Goal: Information Seeking & Learning: Learn about a topic

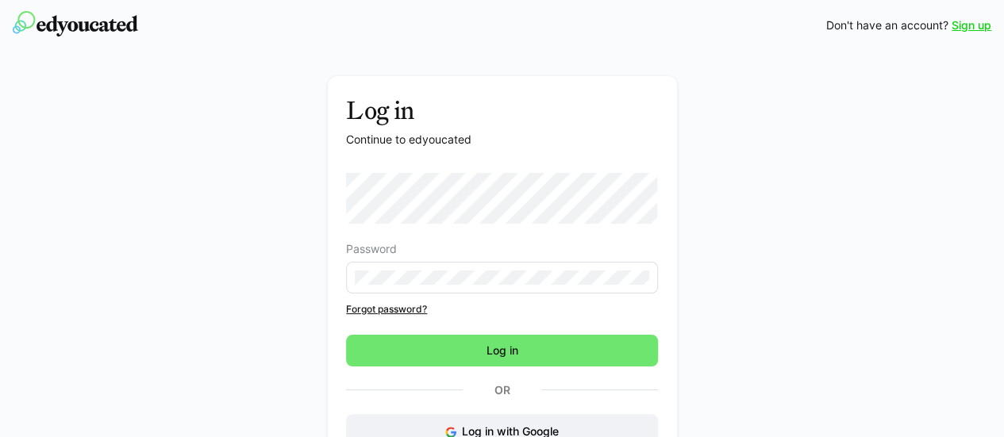
scroll to position [79, 0]
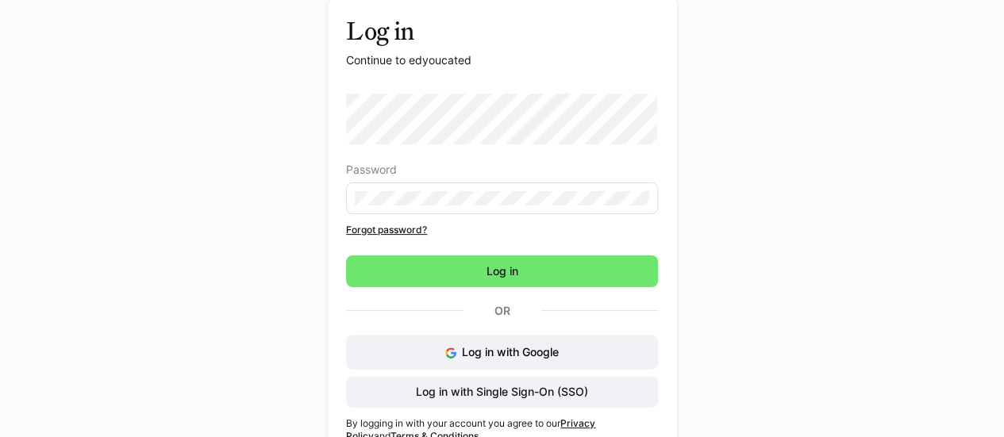
click at [502, 213] on eds-input at bounding box center [502, 199] width 312 height 32
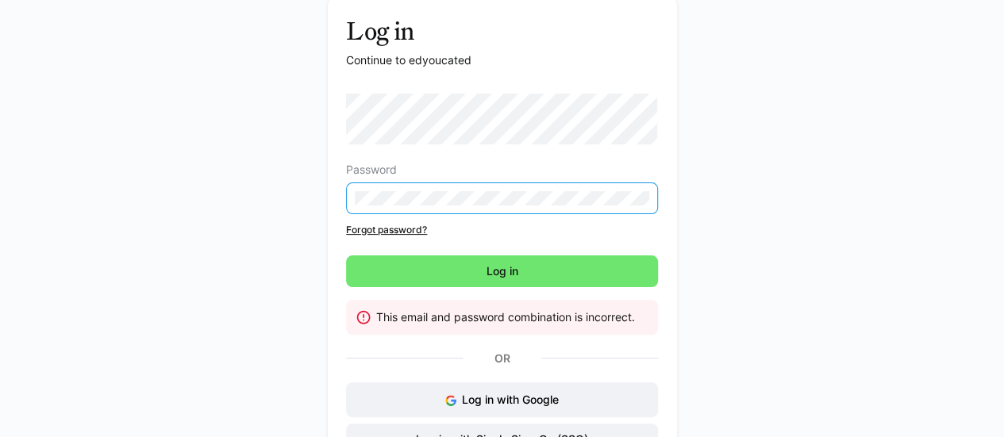
click at [376, 229] on link "Forgot password?" at bounding box center [502, 230] width 312 height 13
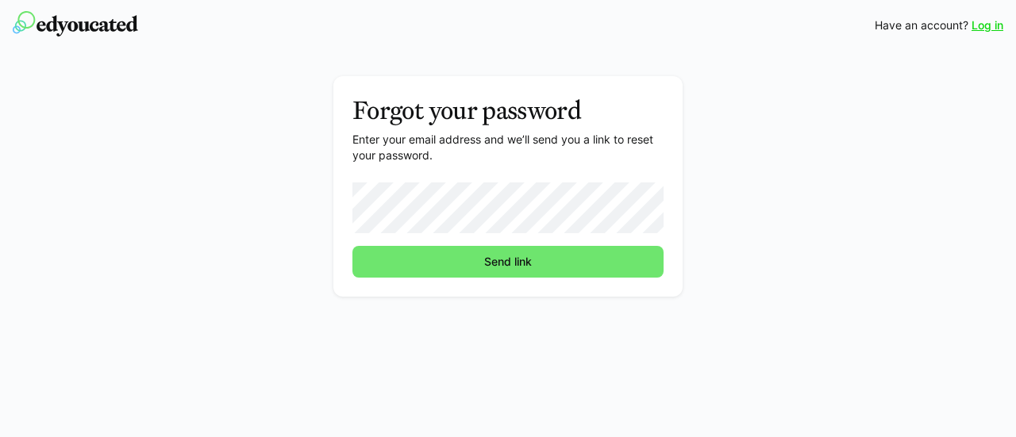
click at [352, 246] on button "Send link" at bounding box center [507, 262] width 311 height 32
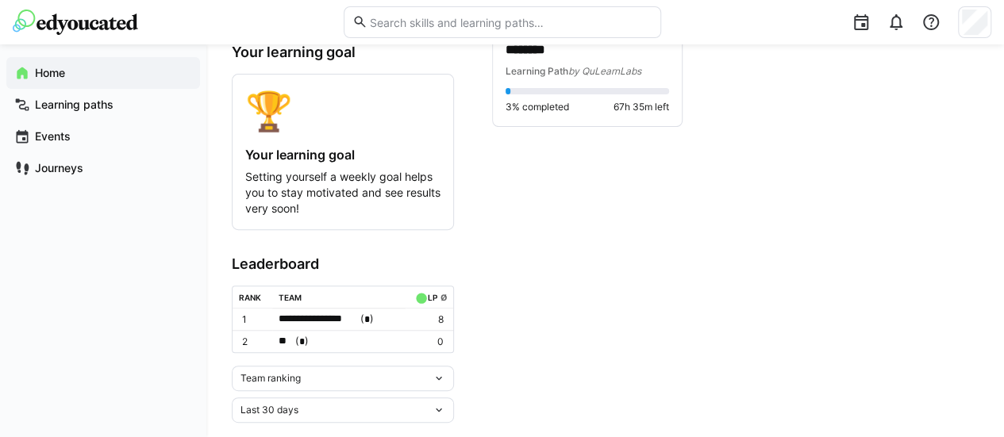
scroll to position [198, 0]
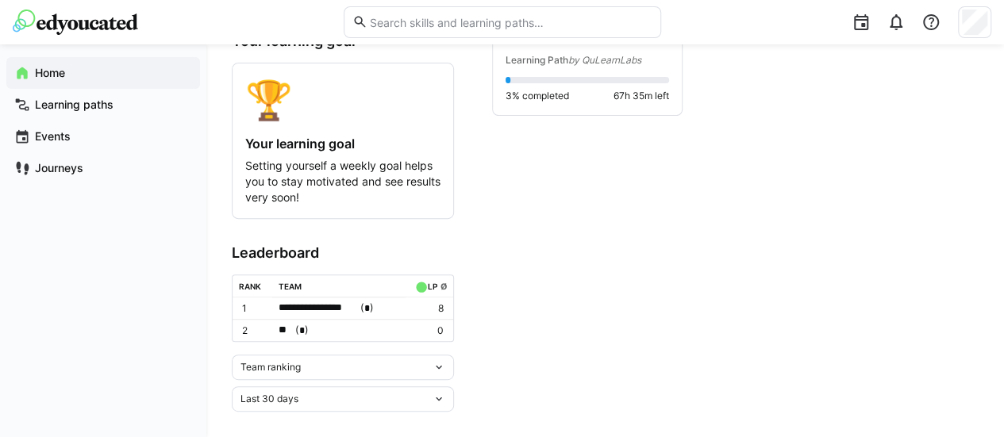
click at [458, 371] on app-home-component "**********" at bounding box center [605, 144] width 747 height 535
click at [430, 364] on div "Team ranking" at bounding box center [337, 367] width 192 height 11
click at [629, 274] on app-home-right "Your agenda √ No upcoming tasks Continue learning ******** Learning Path by QuL…" at bounding box center [735, 144] width 487 height 535
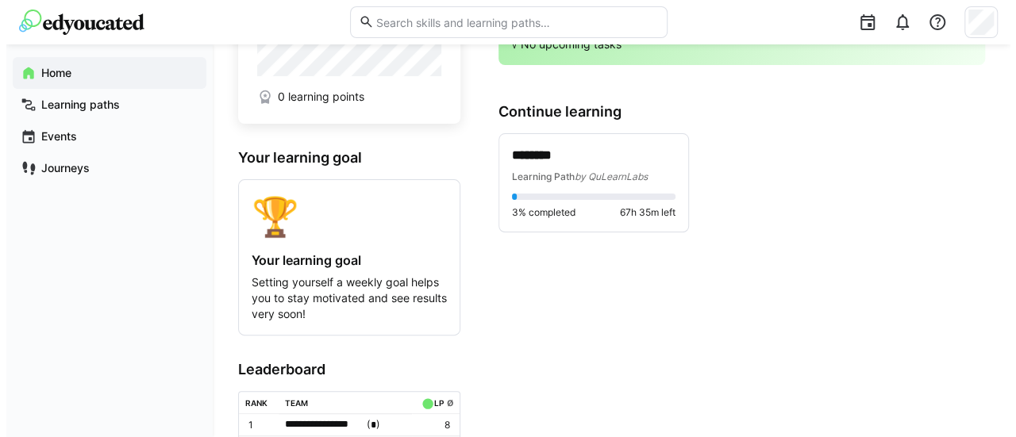
scroll to position [0, 0]
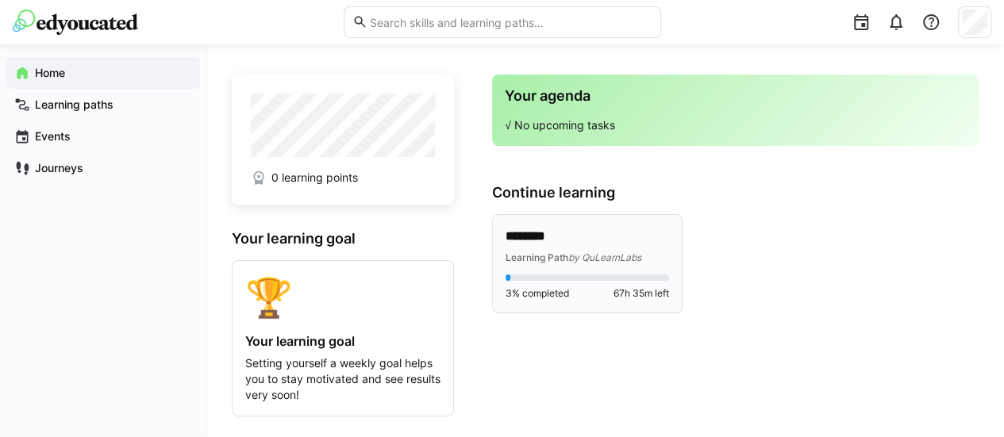
click at [557, 243] on p "********" at bounding box center [588, 237] width 164 height 18
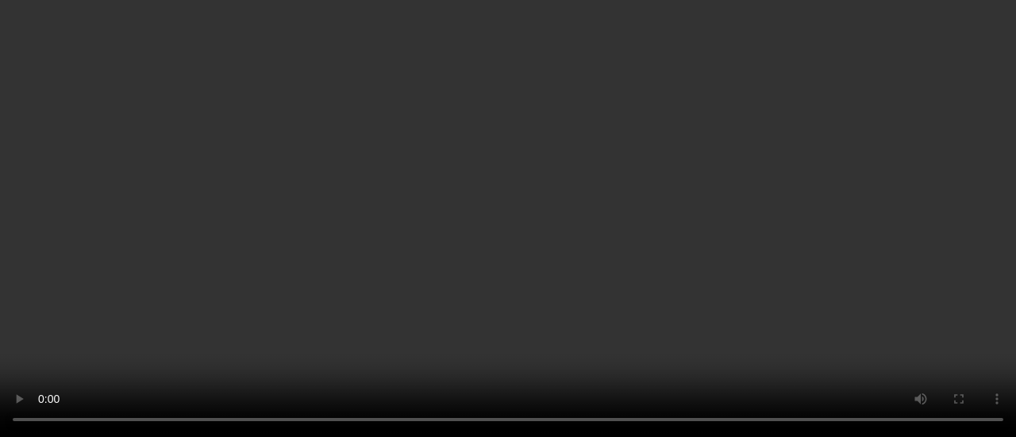
scroll to position [208, 0]
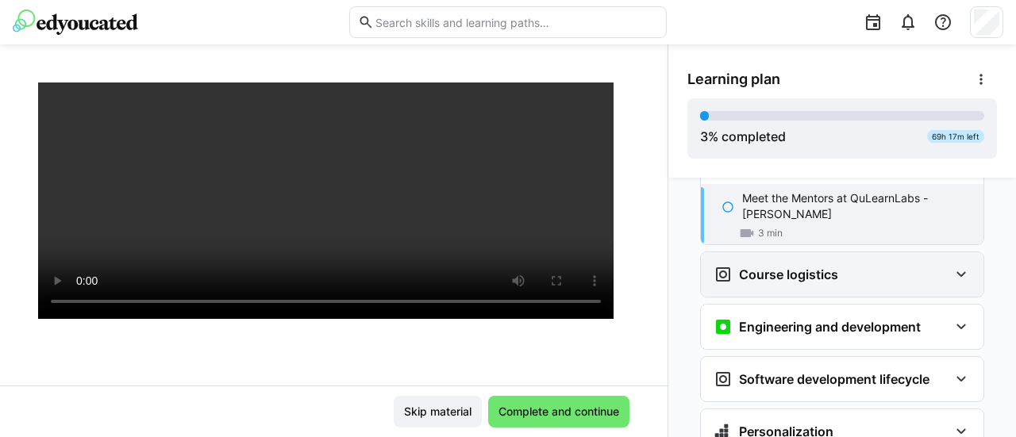
click at [952, 265] on eds-icon at bounding box center [961, 274] width 19 height 19
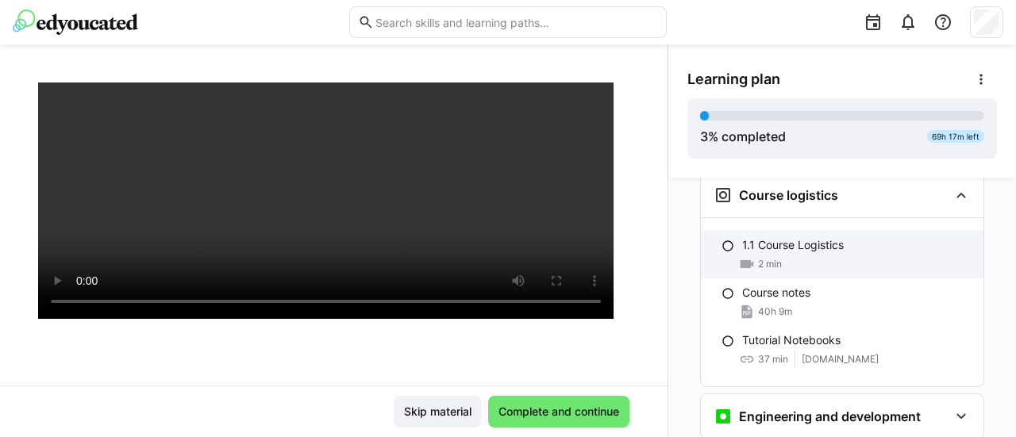
click at [861, 256] on div "2 min" at bounding box center [856, 264] width 229 height 16
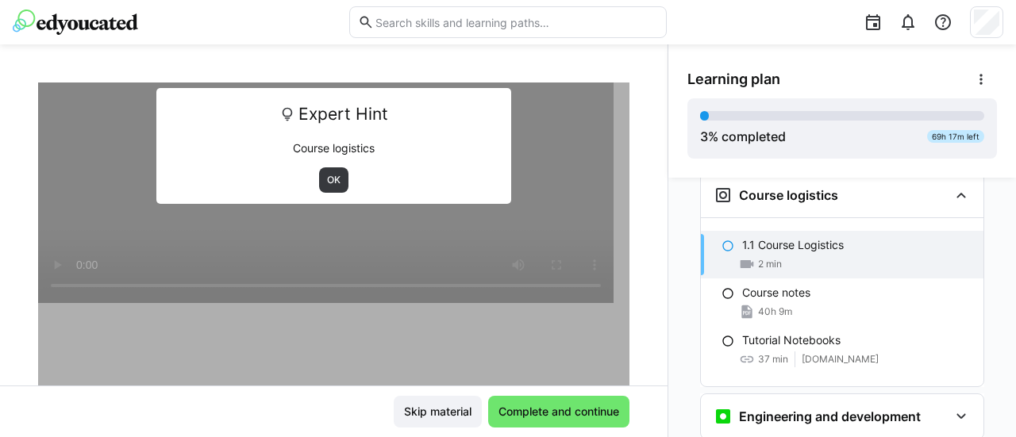
scroll to position [255, 0]
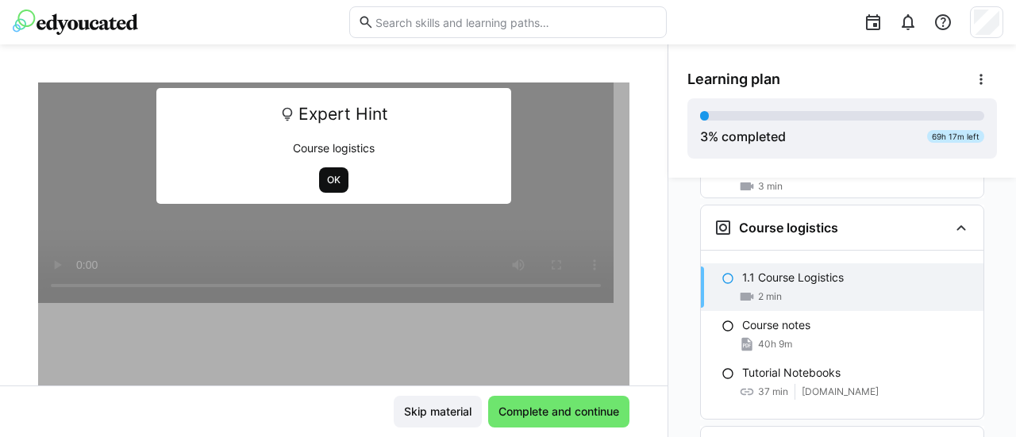
click at [325, 177] on span "OK" at bounding box center [333, 180] width 17 height 13
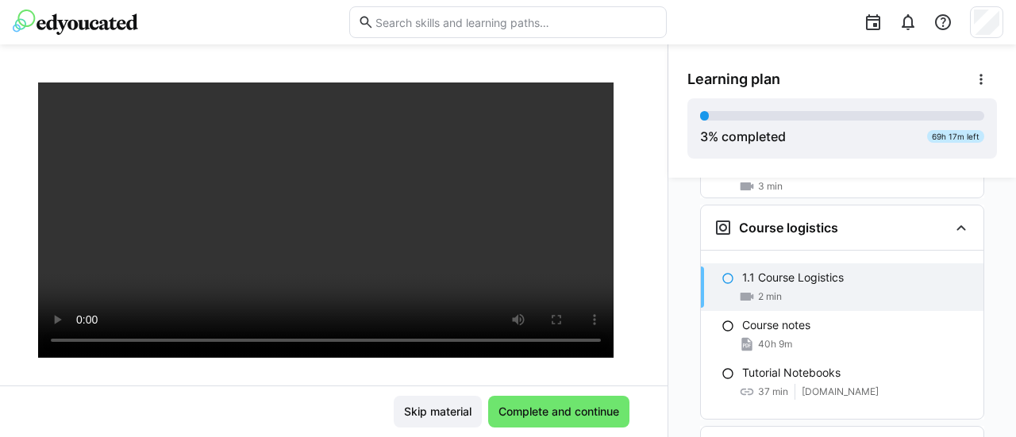
scroll to position [111, 0]
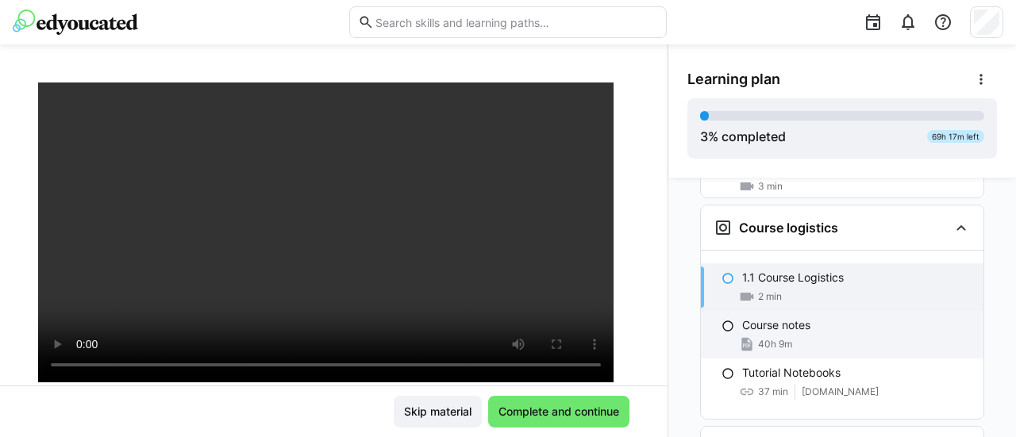
click at [814, 337] on div "40h 9m" at bounding box center [856, 345] width 229 height 16
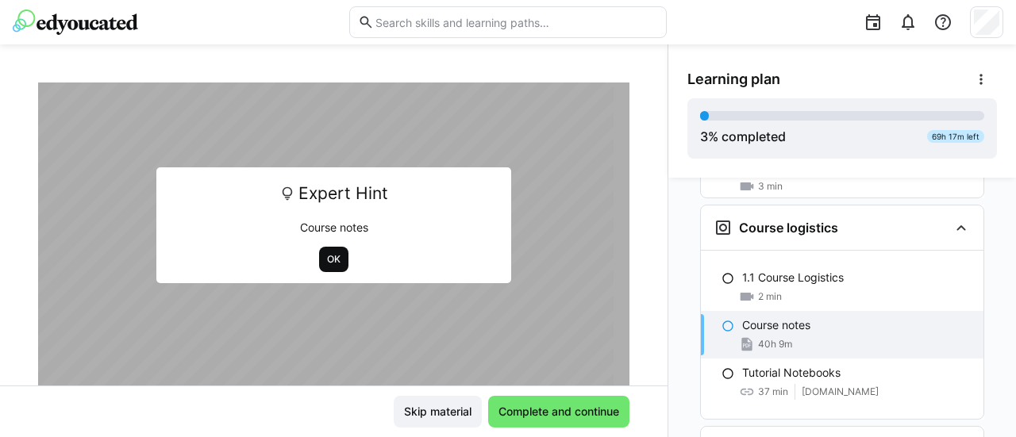
click at [327, 255] on span "OK" at bounding box center [333, 259] width 17 height 13
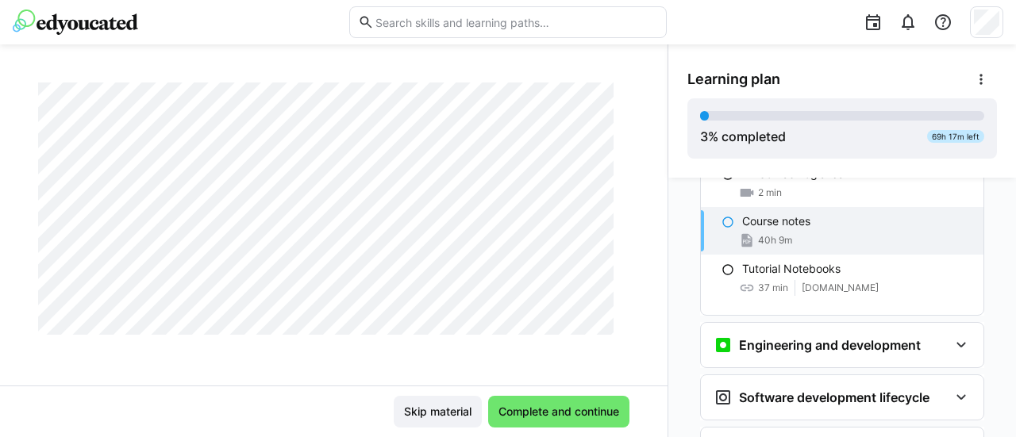
scroll to position [334, 0]
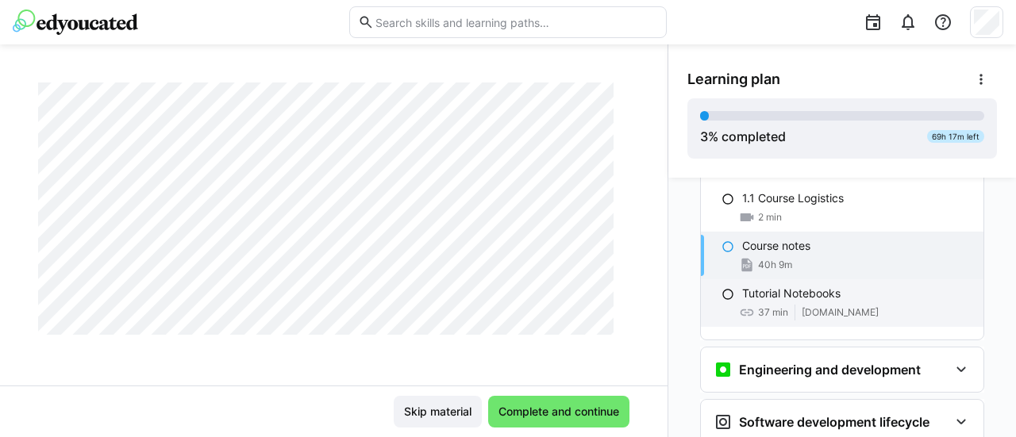
click at [825, 286] on p "Tutorial Notebooks" at bounding box center [791, 294] width 98 height 16
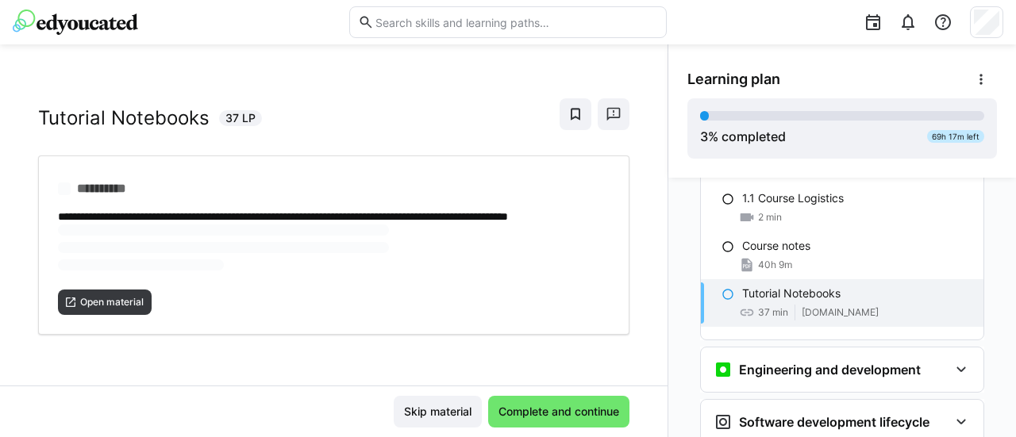
scroll to position [0, 0]
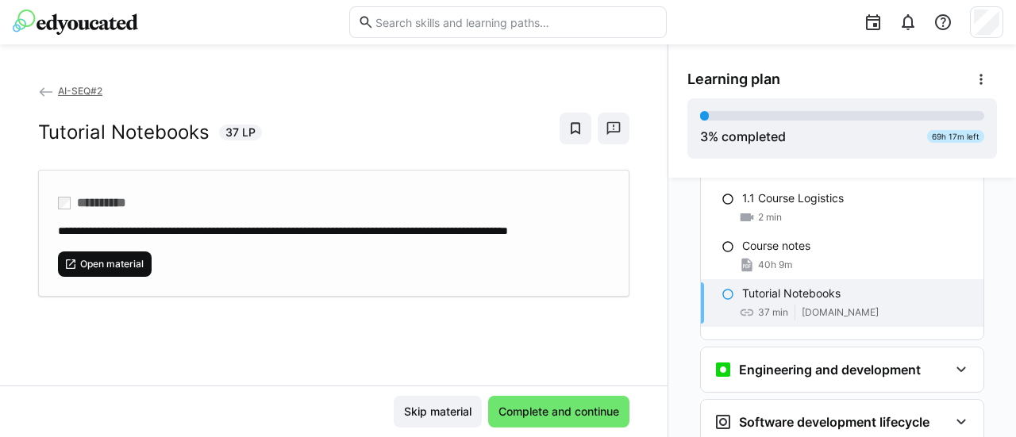
click at [114, 271] on span "Open material" at bounding box center [112, 264] width 67 height 13
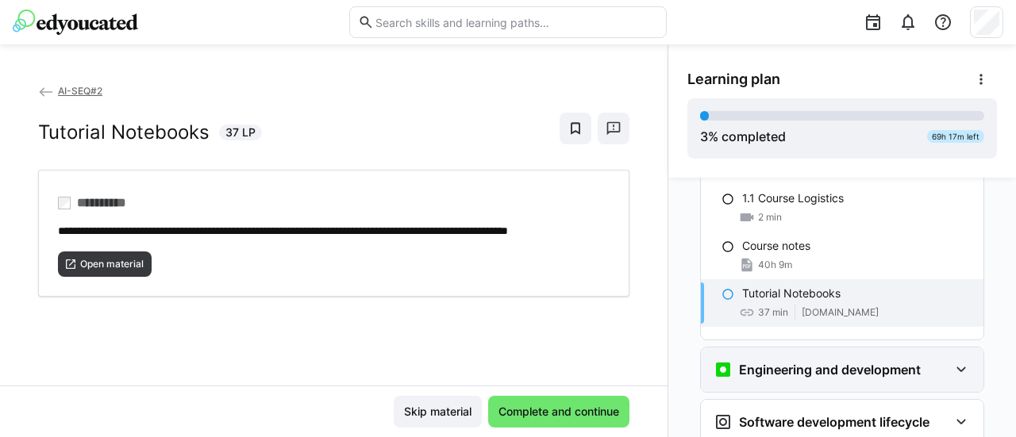
click at [940, 360] on div "Engineering and development" at bounding box center [831, 369] width 235 height 19
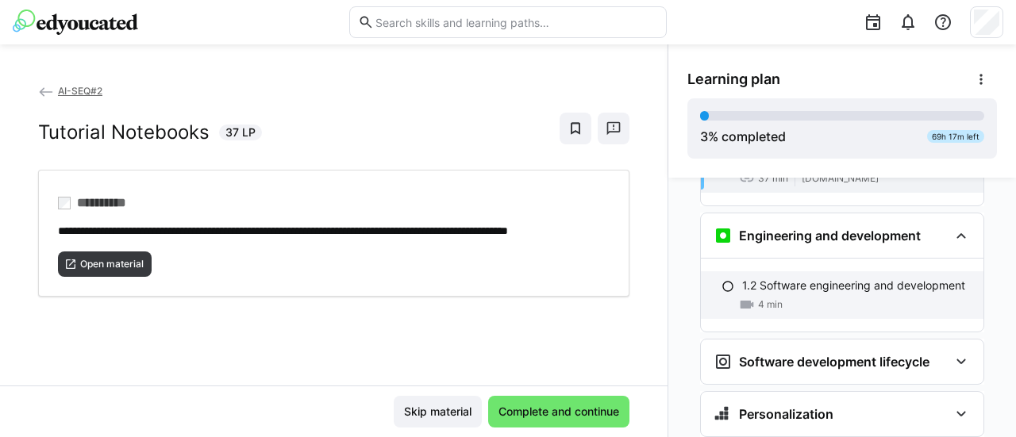
scroll to position [488, 0]
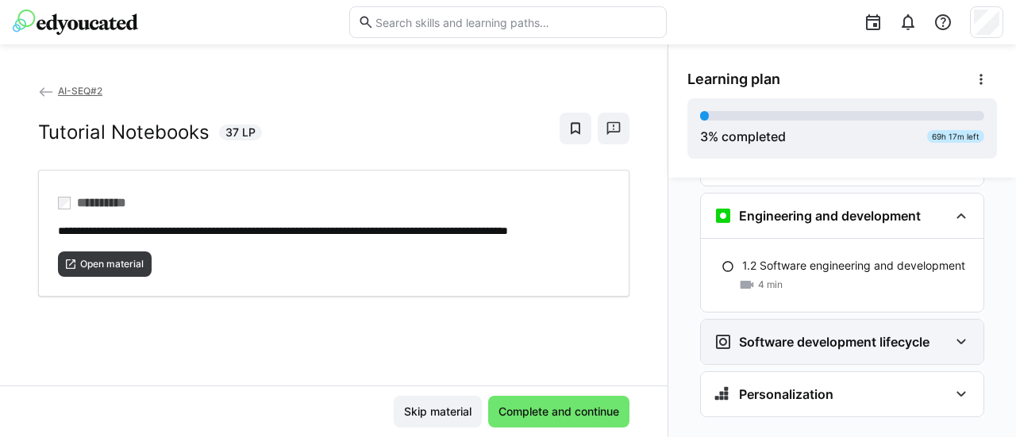
click at [939, 326] on div "Software development lifecycle" at bounding box center [842, 342] width 283 height 44
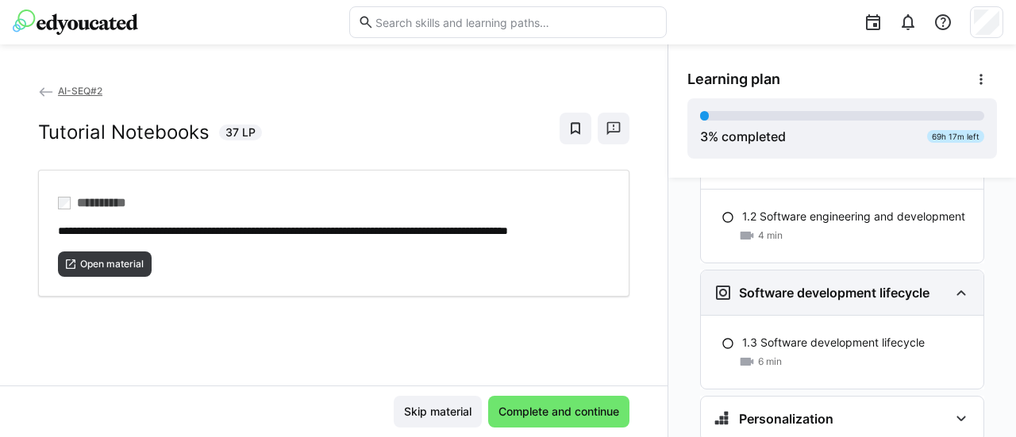
scroll to position [562, 0]
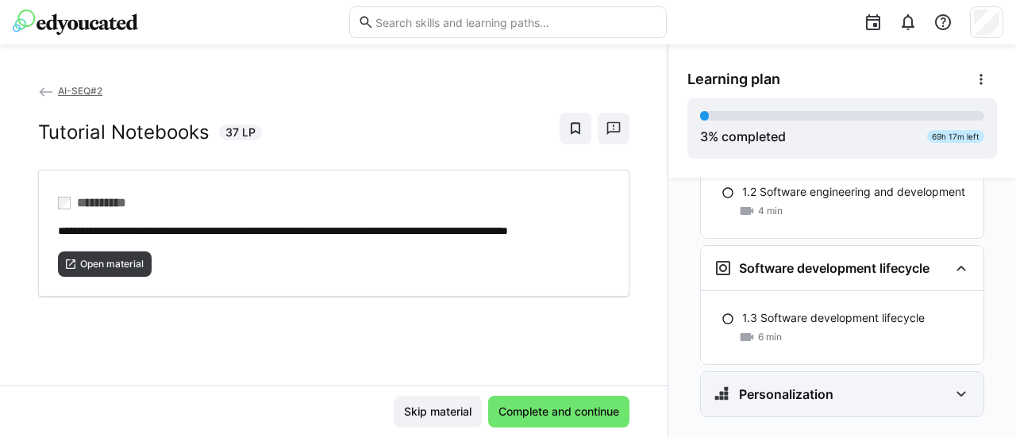
click at [950, 377] on div "Personalization" at bounding box center [842, 394] width 283 height 44
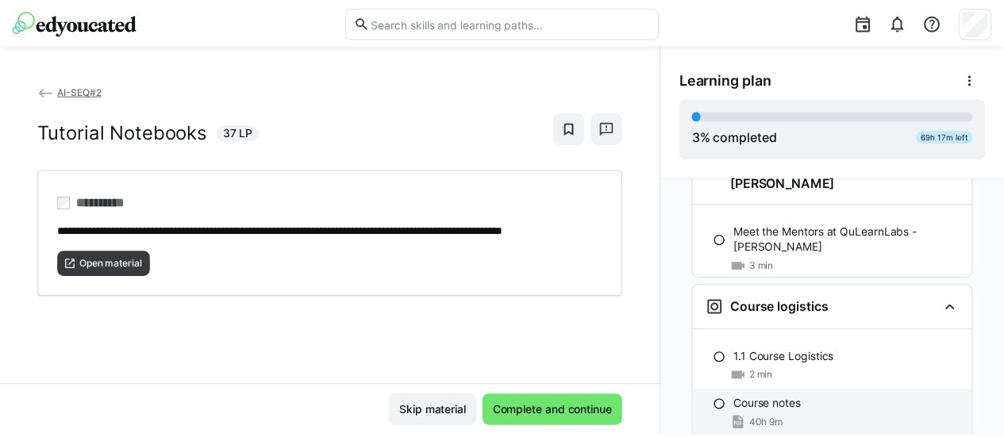
scroll to position [45, 0]
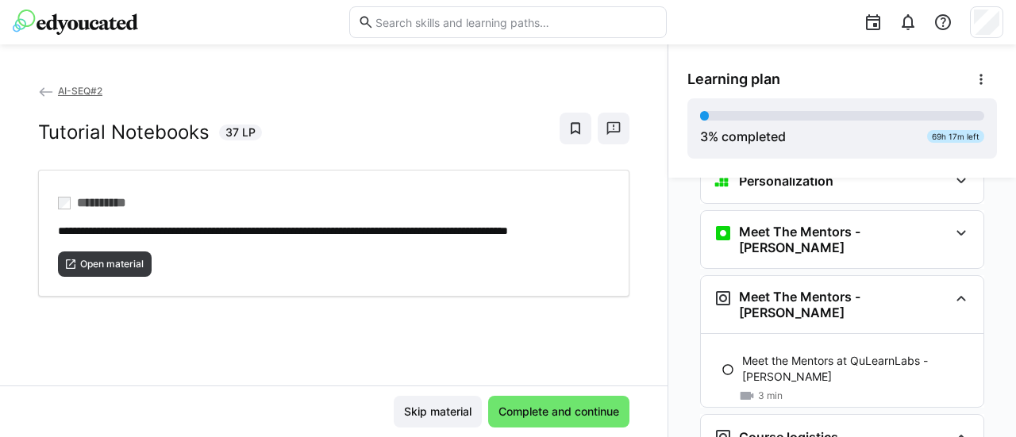
click at [392, 110] on div "AI-SEQ#2 Tutorial Notebooks 37 LP" at bounding box center [333, 126] width 591 height 87
click at [46, 91] on eds-icon at bounding box center [46, 92] width 16 height 16
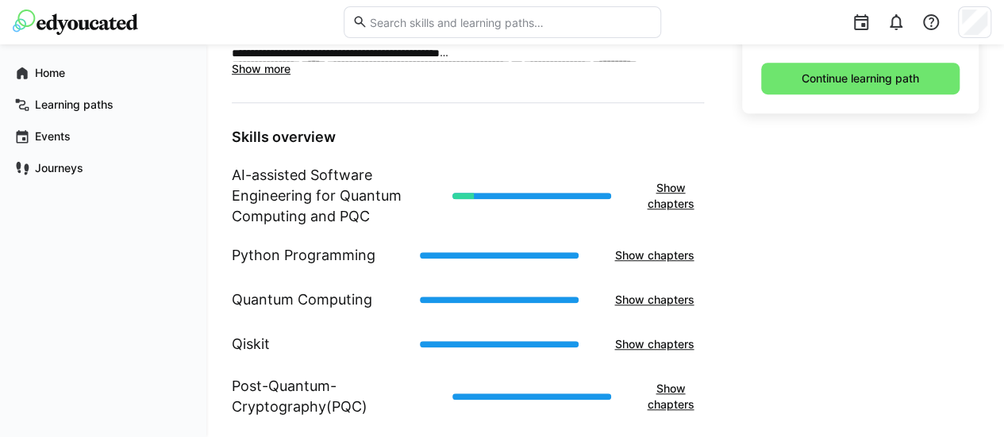
scroll to position [556, 0]
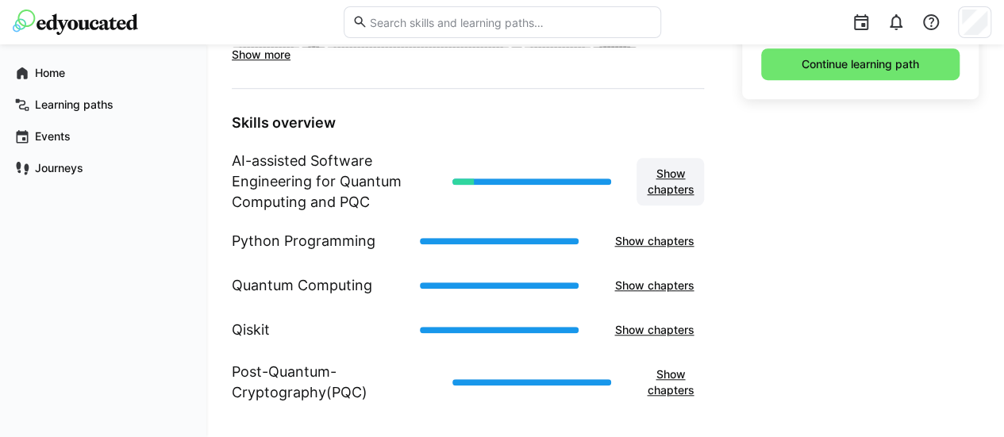
click at [683, 175] on span "Show chapters" at bounding box center [671, 182] width 52 height 32
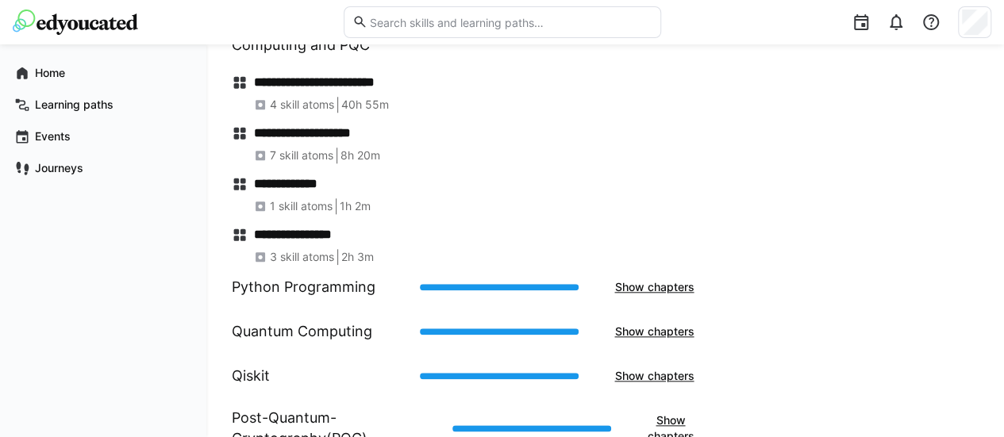
scroll to position [714, 0]
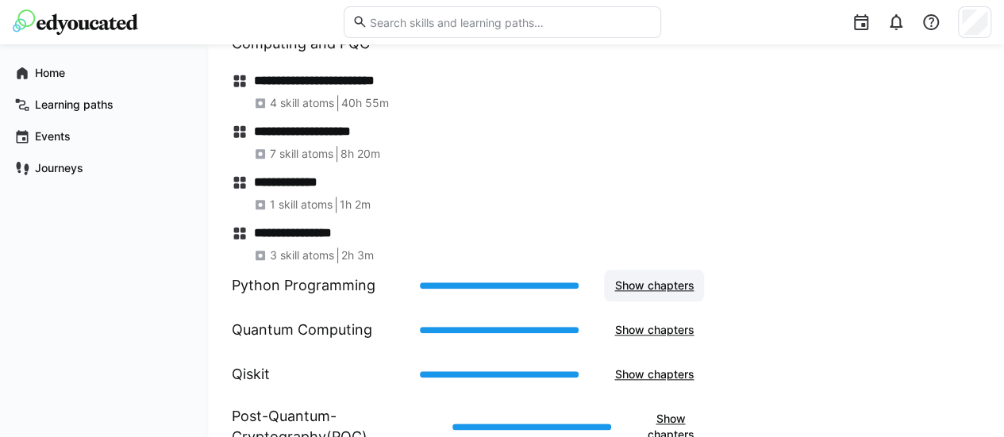
click at [646, 287] on span "Show chapters" at bounding box center [654, 286] width 84 height 16
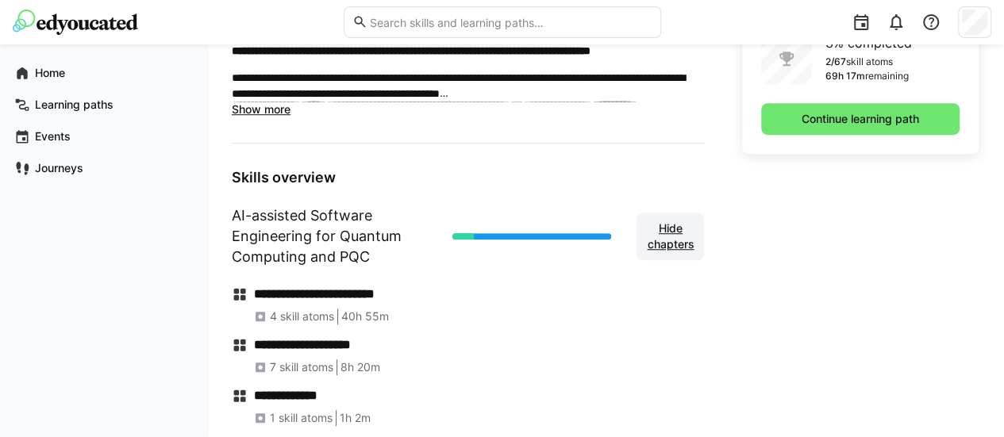
scroll to position [476, 0]
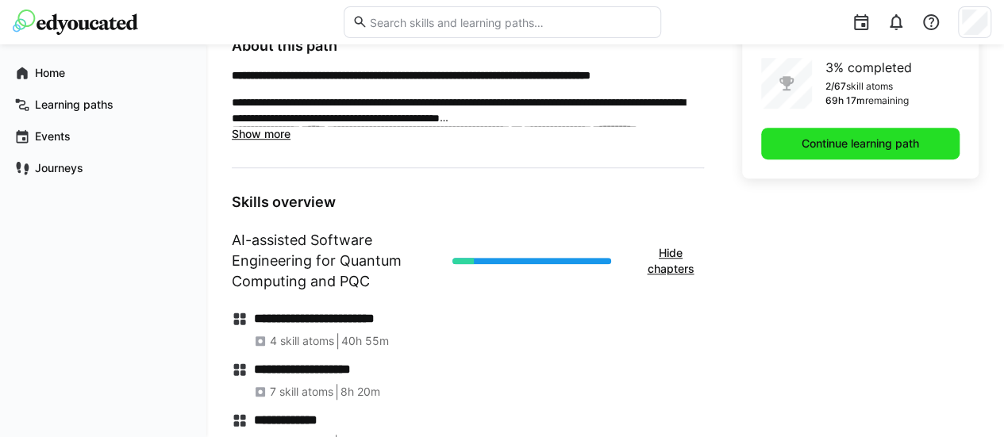
click at [871, 145] on span "Continue learning path" at bounding box center [860, 144] width 122 height 16
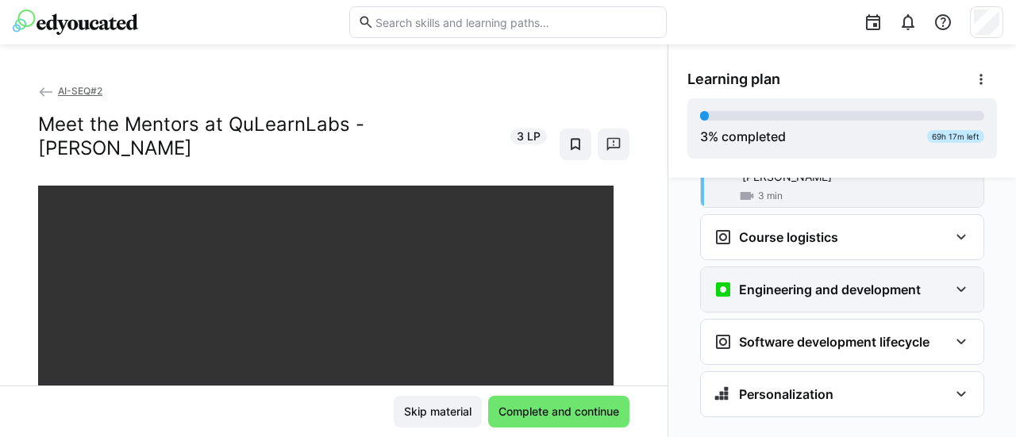
scroll to position [166, 0]
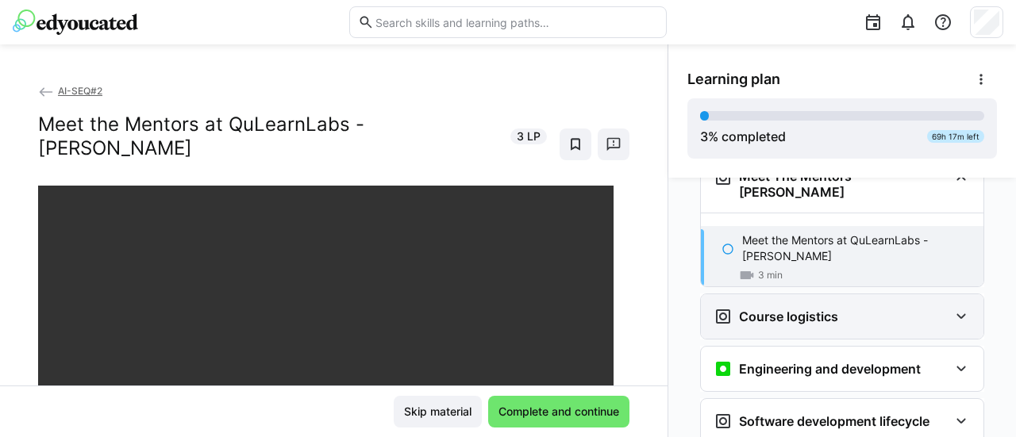
click at [836, 294] on div "Course logistics" at bounding box center [842, 316] width 283 height 44
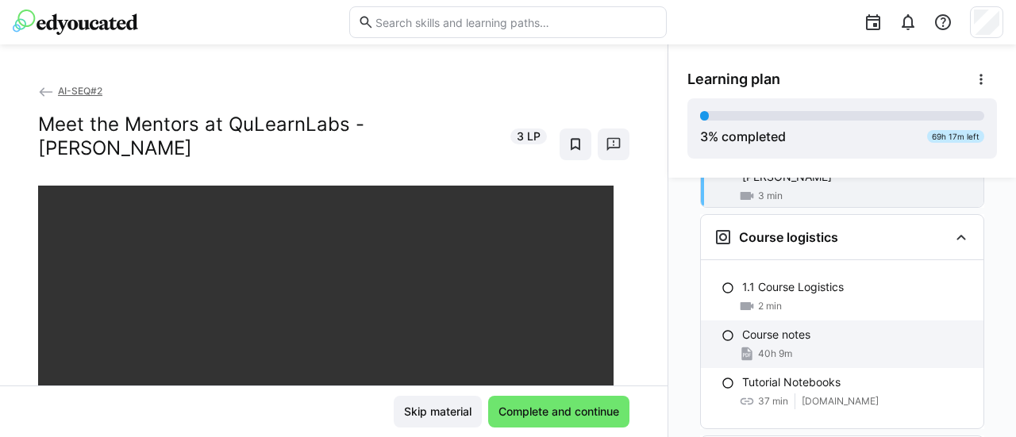
click at [773, 327] on p "Course notes" at bounding box center [776, 335] width 68 height 16
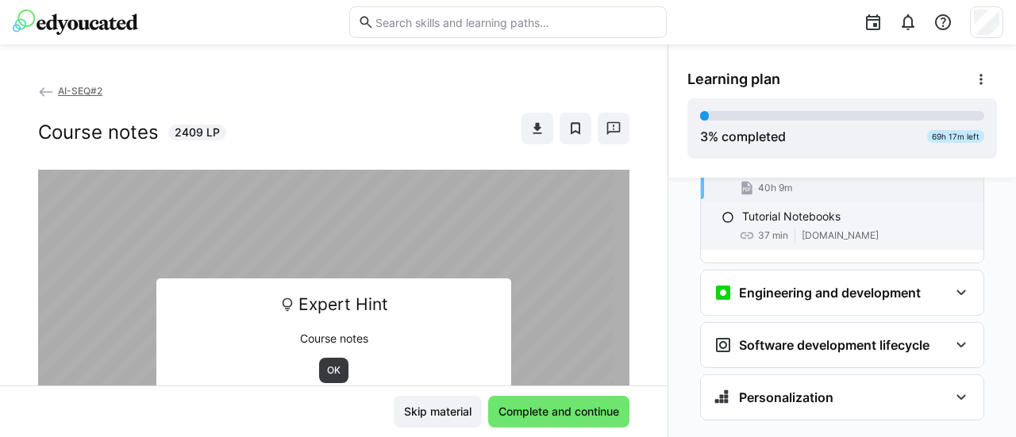
scroll to position [414, 0]
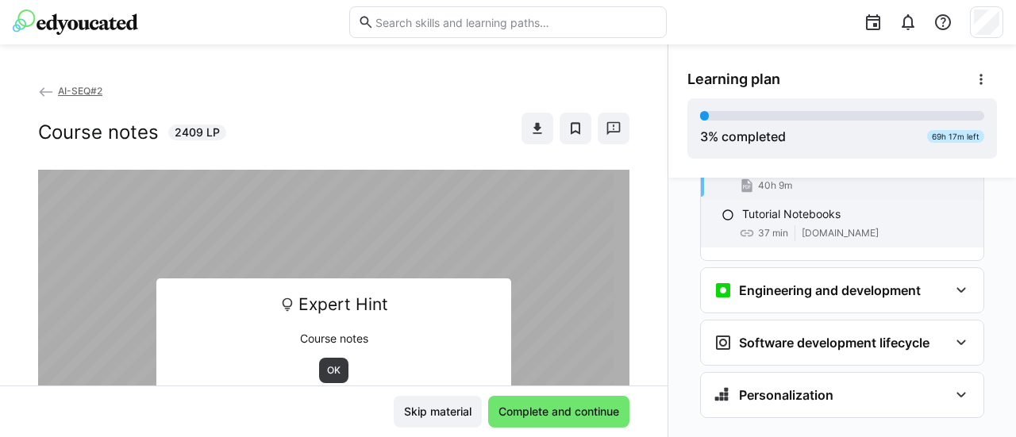
click at [760, 227] on span "37 min" at bounding box center [773, 233] width 30 height 13
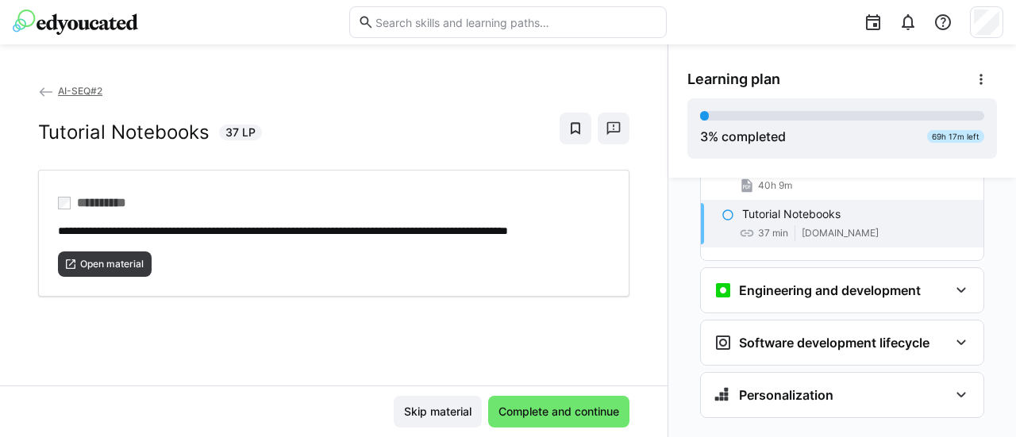
click at [816, 227] on span "[DOMAIN_NAME]" at bounding box center [840, 233] width 77 height 13
click at [575, 258] on div "Open material" at bounding box center [334, 258] width 552 height 38
click at [539, 408] on span "Complete and continue" at bounding box center [558, 412] width 125 height 16
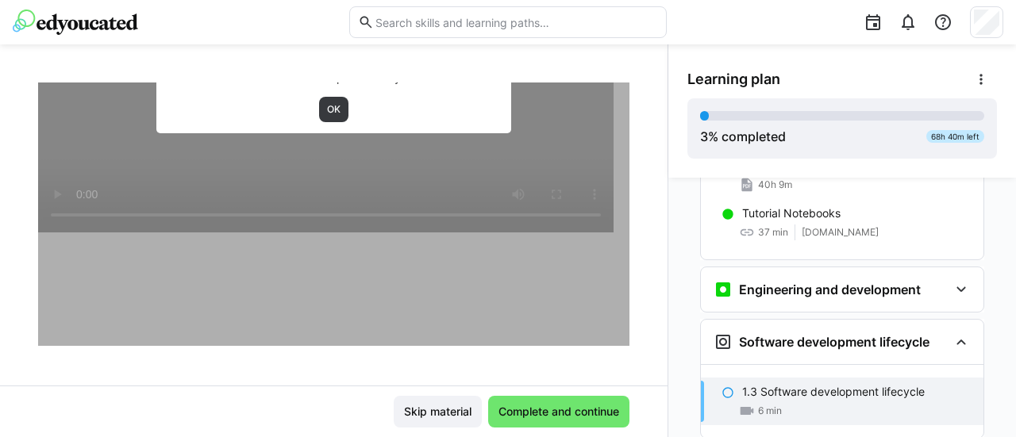
scroll to position [270, 0]
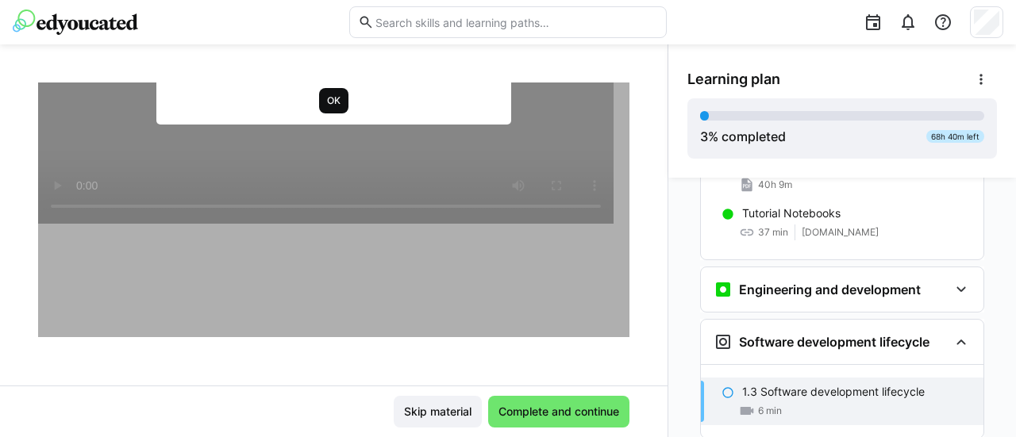
click at [334, 108] on span "OK" at bounding box center [333, 100] width 29 height 25
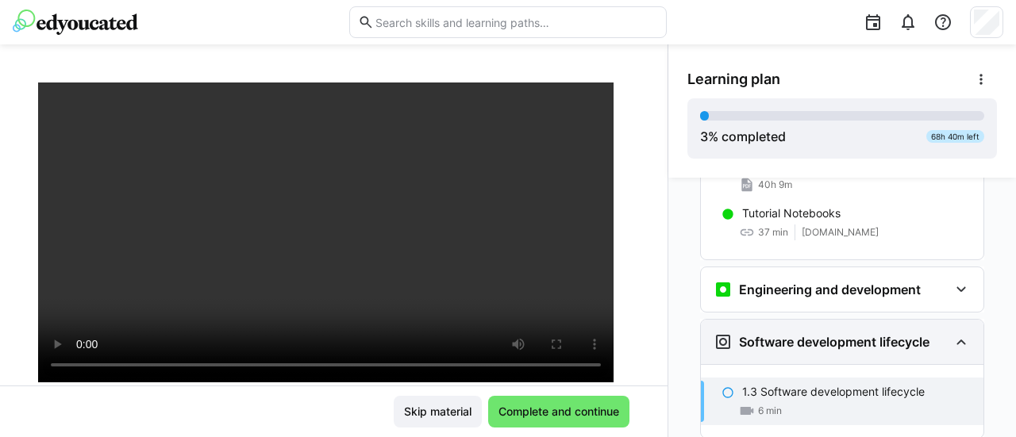
scroll to position [488, 0]
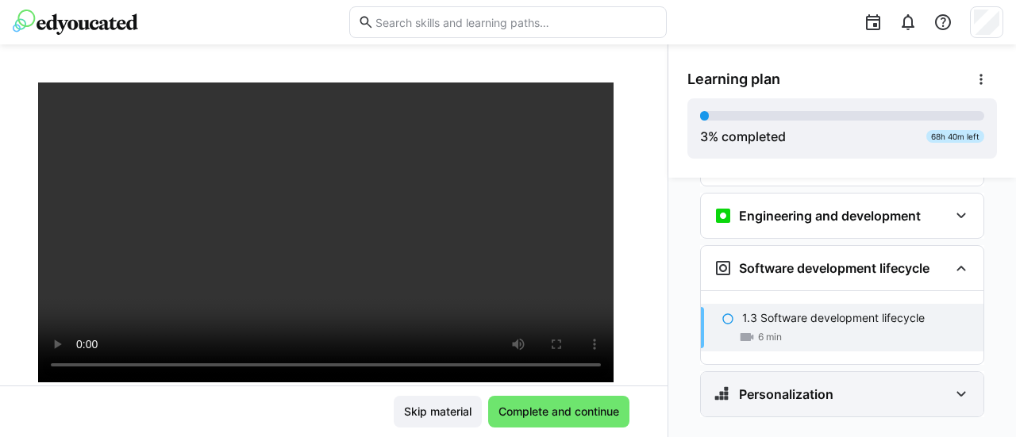
click at [952, 385] on eds-icon at bounding box center [961, 394] width 19 height 19
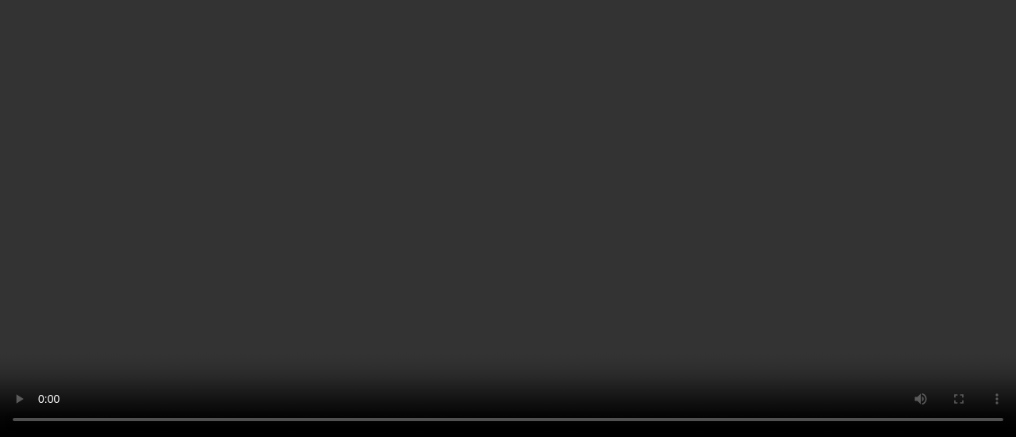
scroll to position [647, 0]
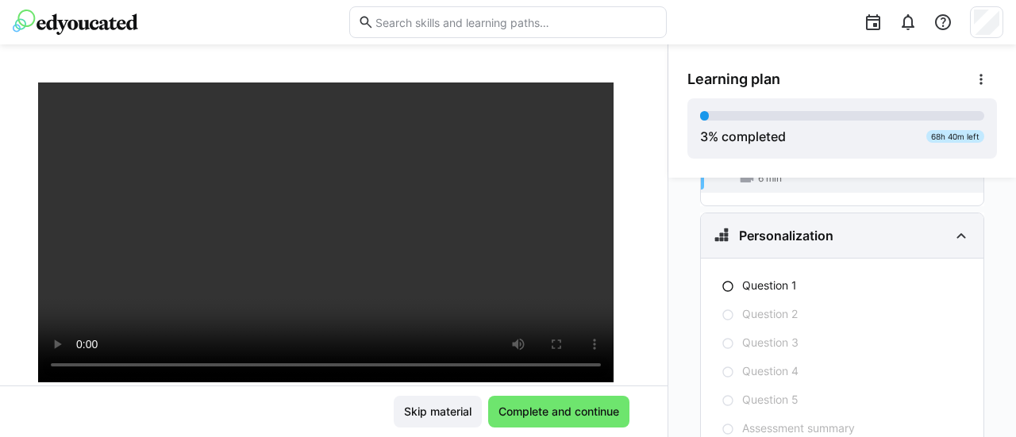
click at [843, 226] on div "Personalization" at bounding box center [831, 235] width 235 height 19
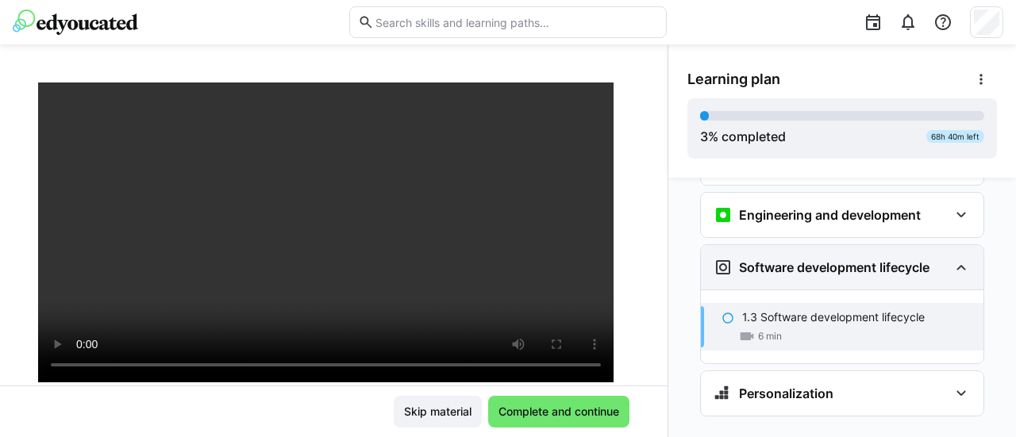
scroll to position [488, 0]
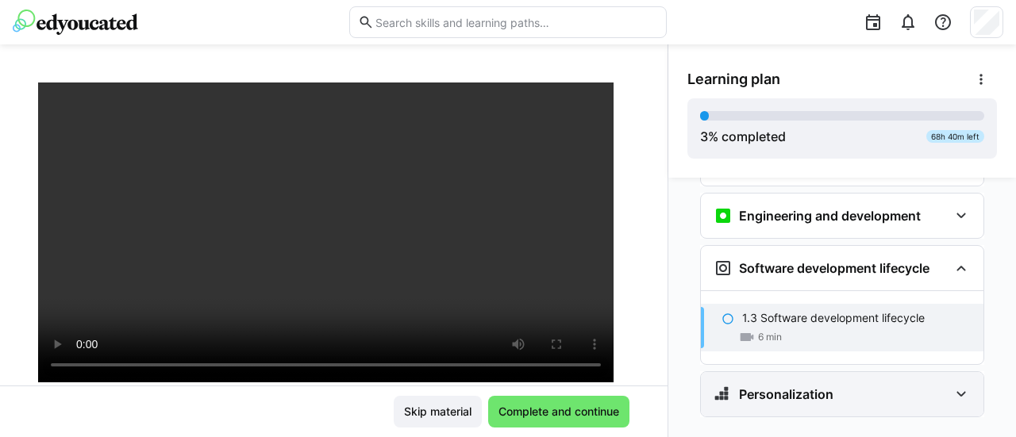
click at [910, 372] on div "Personalization" at bounding box center [842, 394] width 283 height 44
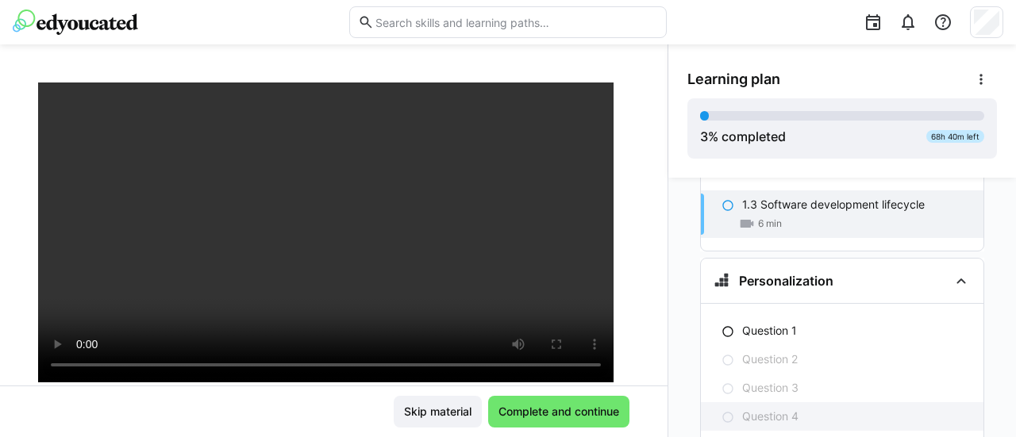
scroll to position [647, 0]
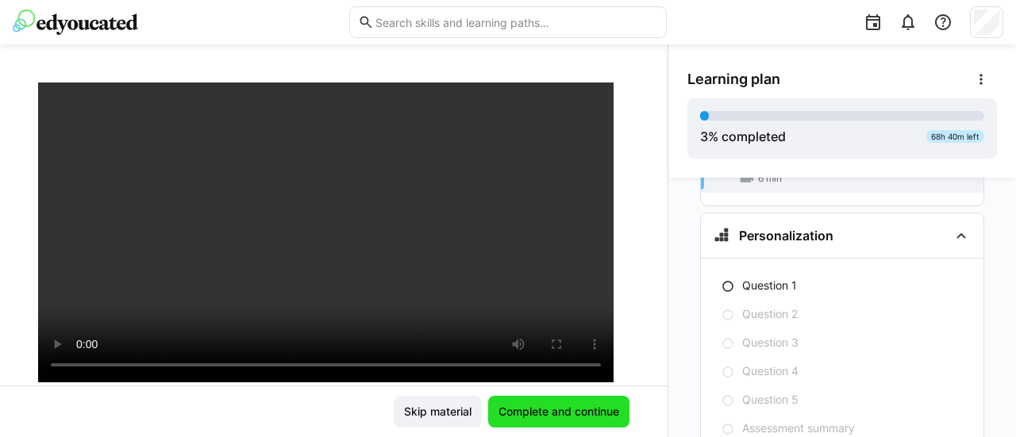
click at [573, 402] on span "Complete and continue" at bounding box center [558, 412] width 141 height 32
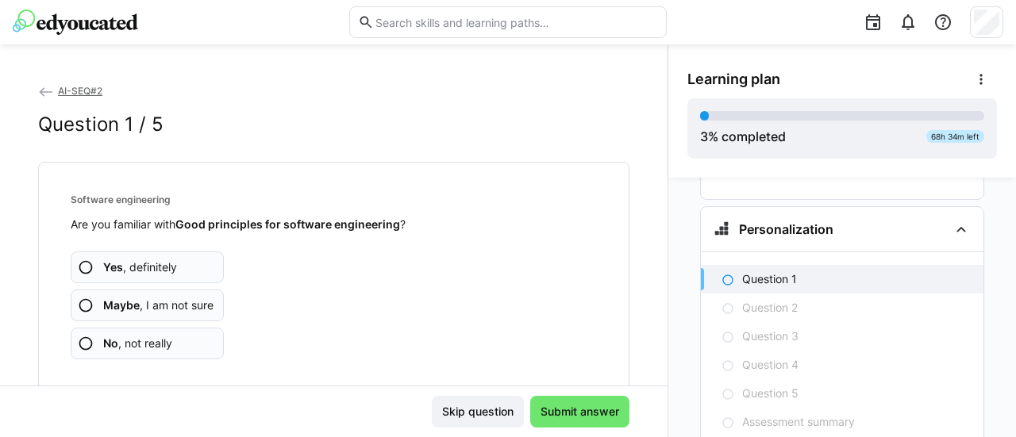
click at [144, 302] on span "Maybe , I am not sure" at bounding box center [158, 306] width 110 height 16
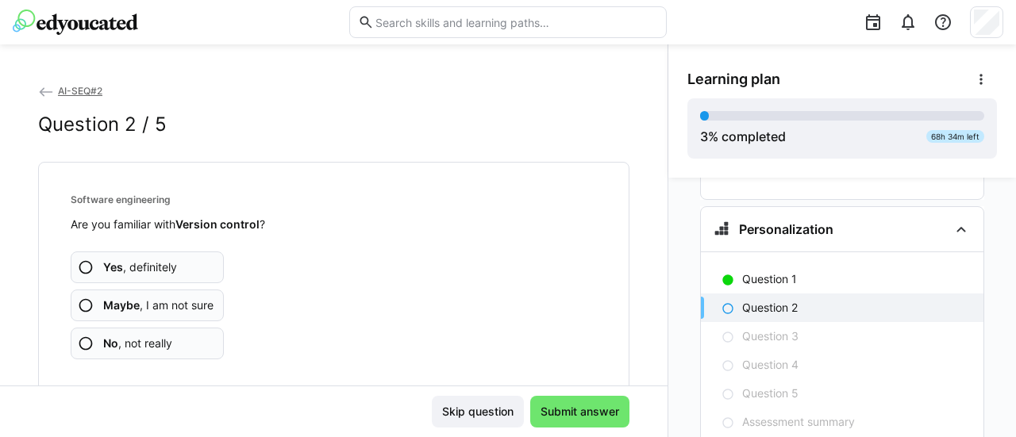
click at [167, 306] on span "Maybe , I am not sure" at bounding box center [158, 306] width 110 height 16
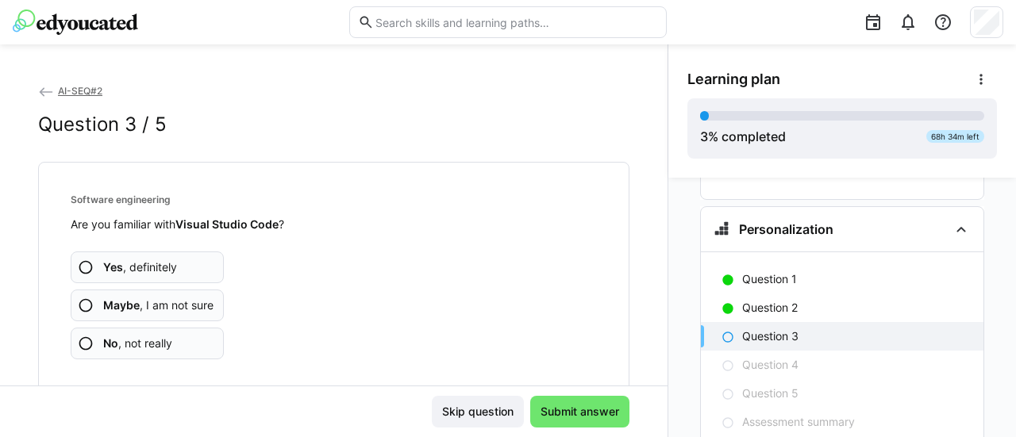
click at [187, 305] on span "Maybe , I am not sure" at bounding box center [158, 306] width 110 height 16
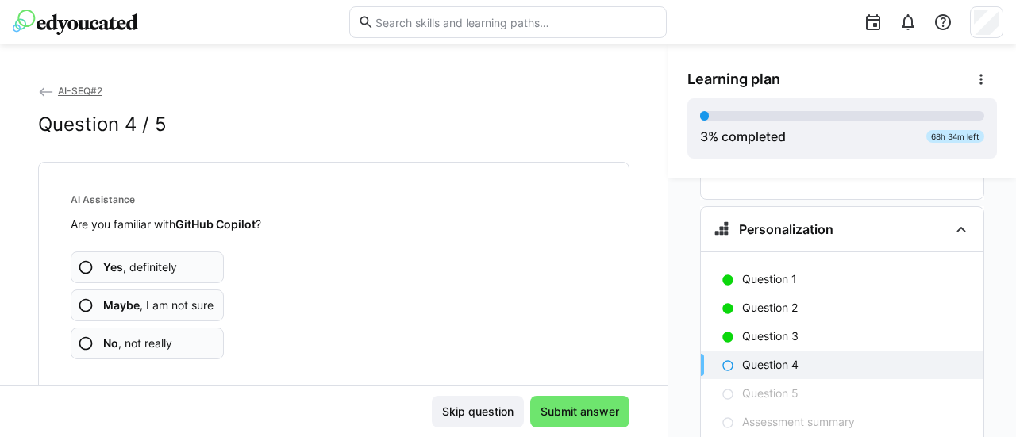
click at [175, 344] on app-assessment-question-radio "No , not really" at bounding box center [147, 344] width 153 height 32
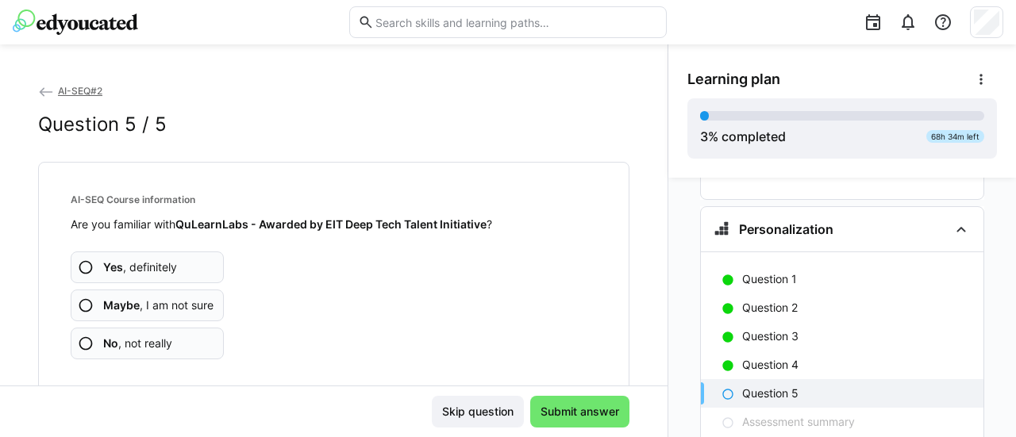
click at [182, 352] on app-assessment-question-radio "No , not really" at bounding box center [147, 344] width 153 height 32
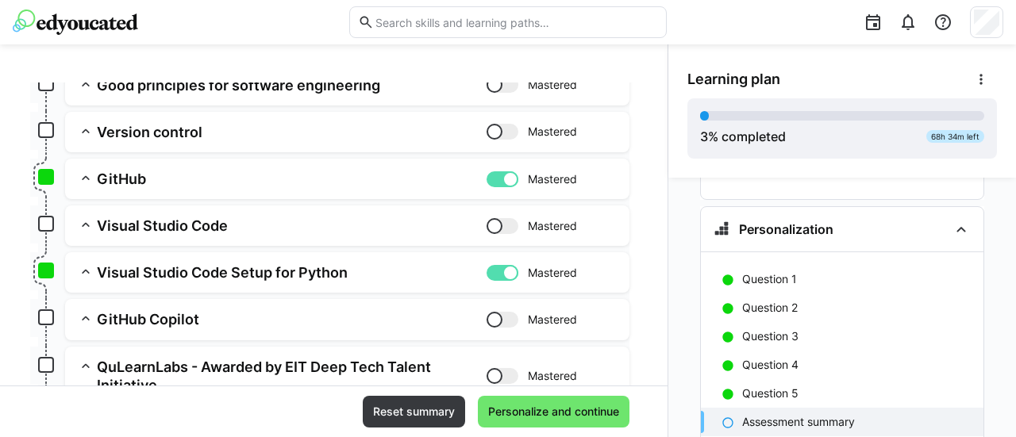
scroll to position [159, 0]
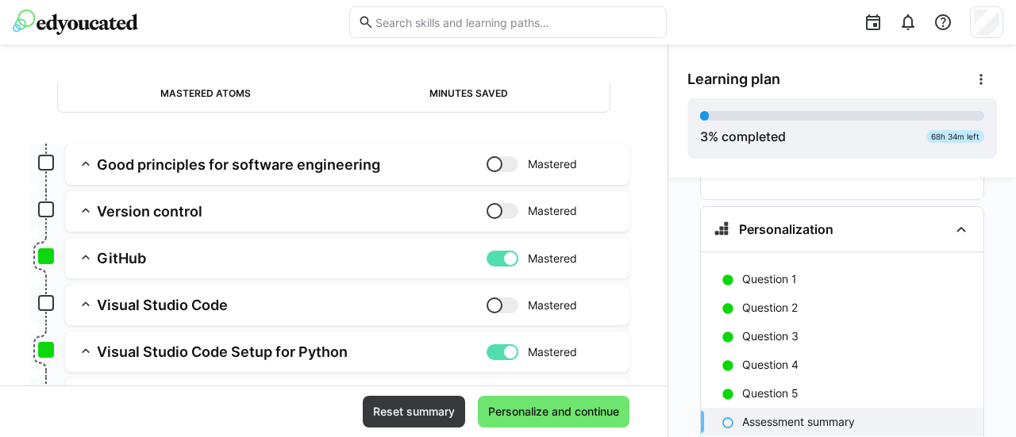
click at [506, 263] on app-assessment-toggle "Mastered" at bounding box center [552, 258] width 130 height 18
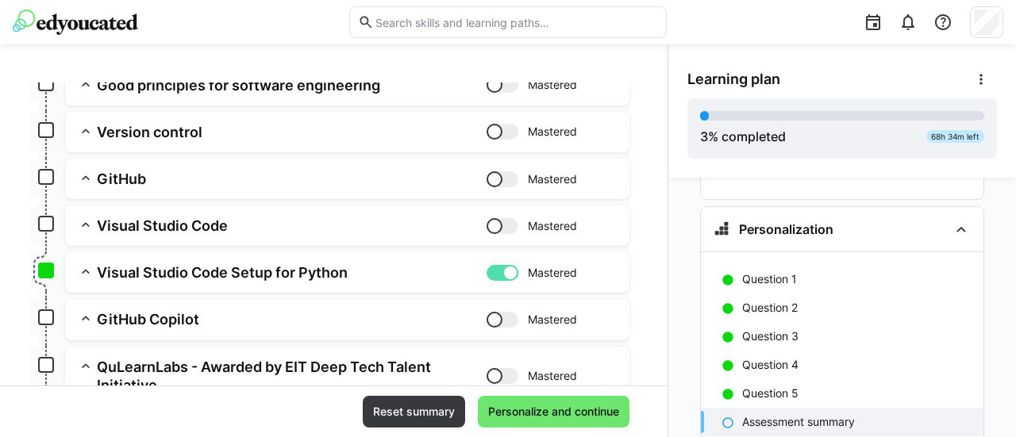
click at [502, 278] on div at bounding box center [510, 273] width 16 height 16
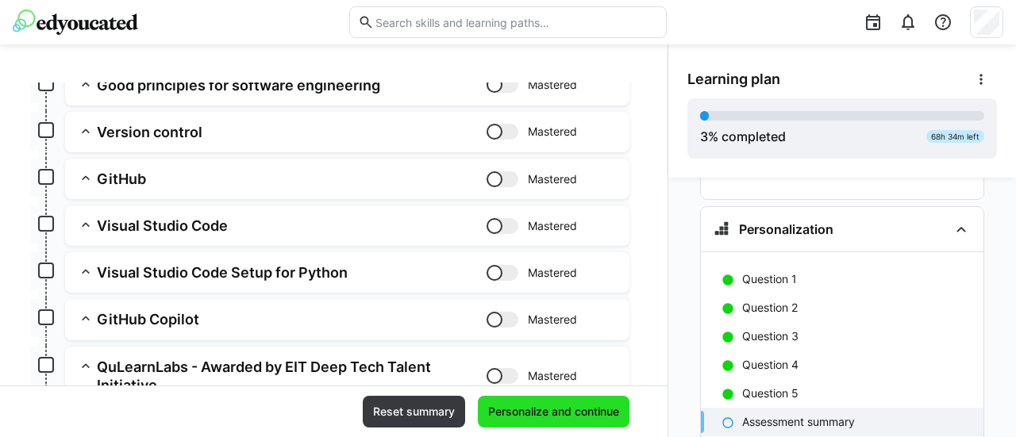
click at [538, 411] on span "Personalize and continue" at bounding box center [554, 412] width 136 height 16
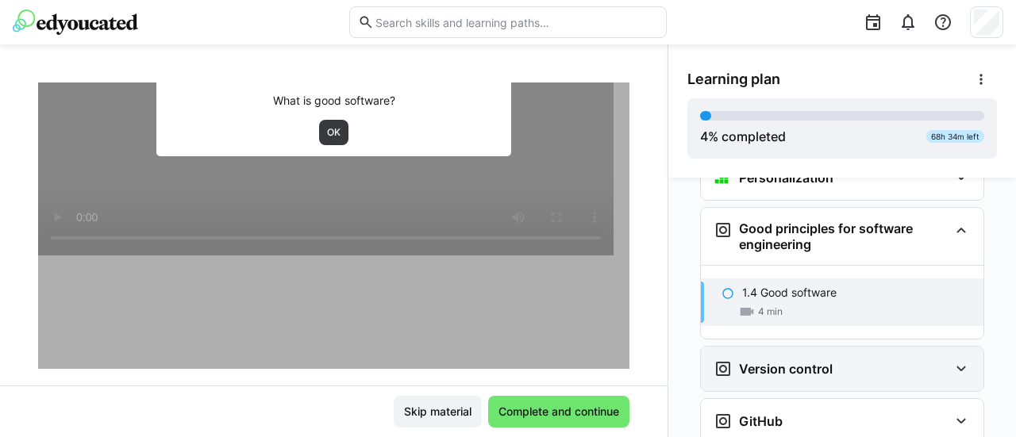
click at [921, 360] on div "Version control" at bounding box center [831, 369] width 235 height 19
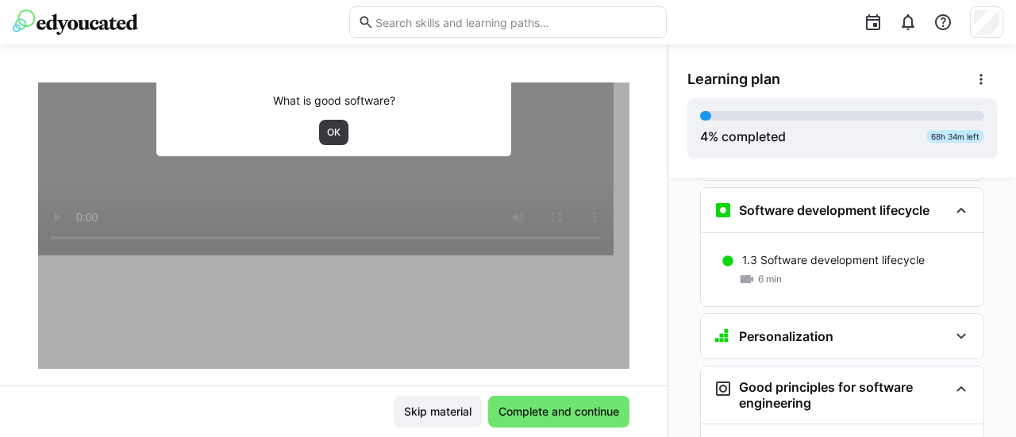
scroll to position [625, 0]
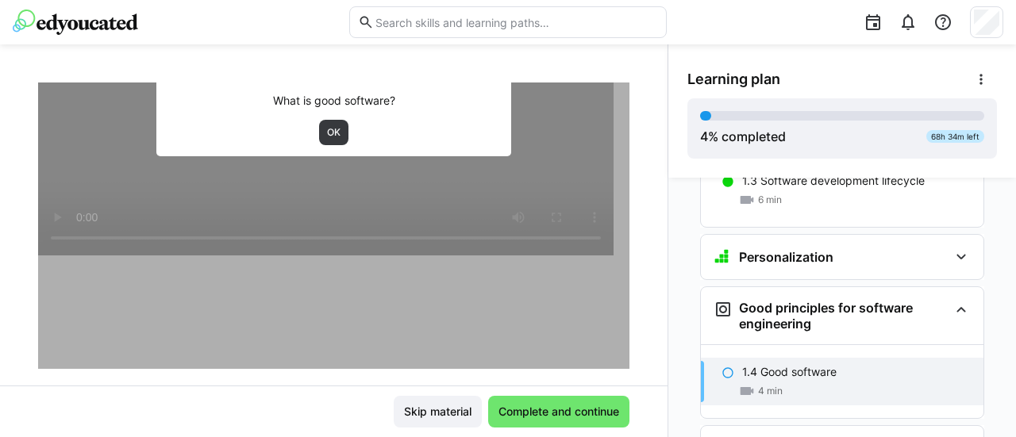
click at [825, 364] on p "1.4 Good software" at bounding box center [789, 372] width 94 height 16
click at [747, 364] on p "1.4 Good software" at bounding box center [789, 372] width 94 height 16
click at [325, 128] on span "OK" at bounding box center [333, 132] width 17 height 13
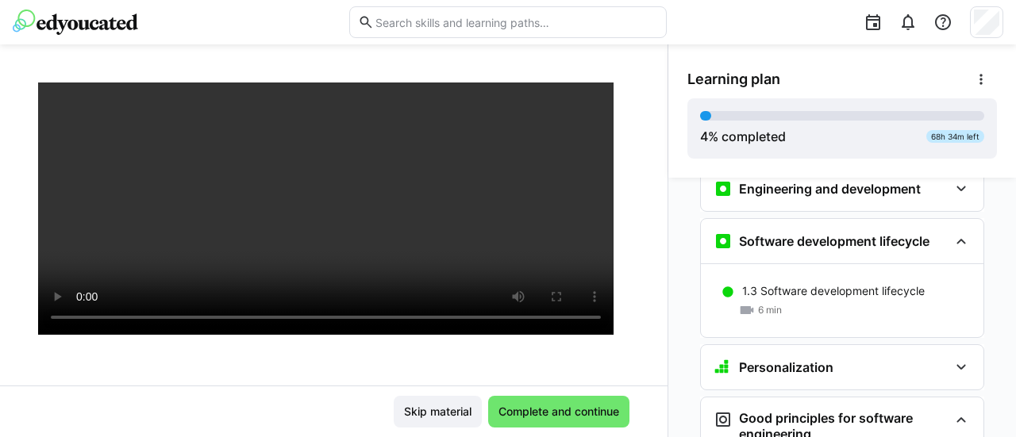
scroll to position [540, 0]
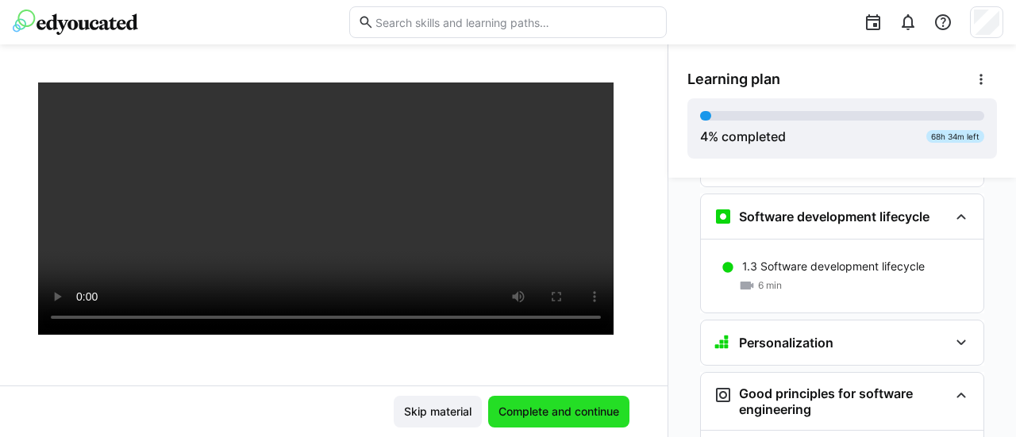
click at [593, 402] on span "Complete and continue" at bounding box center [558, 412] width 141 height 32
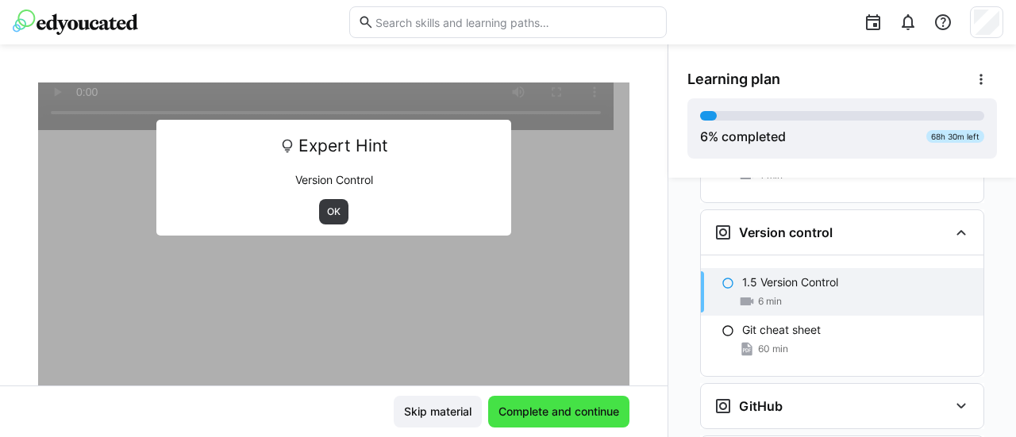
scroll to position [843, 0]
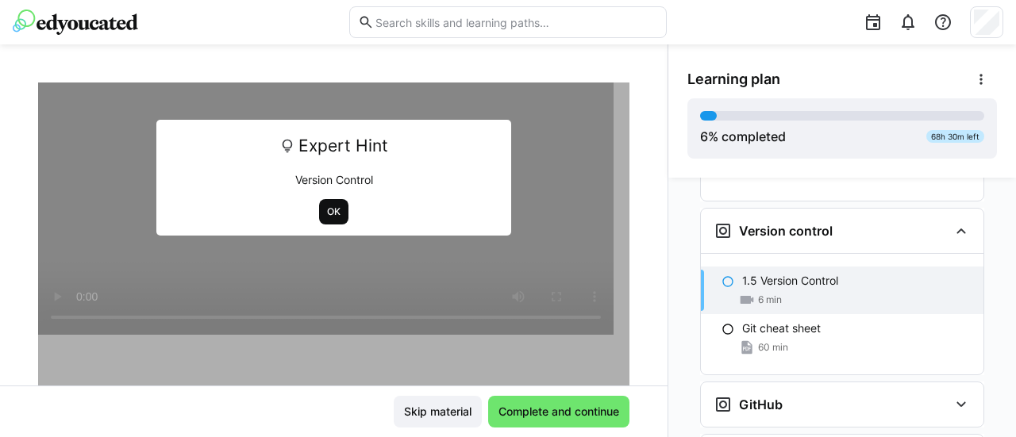
click at [325, 212] on span "OK" at bounding box center [333, 212] width 17 height 13
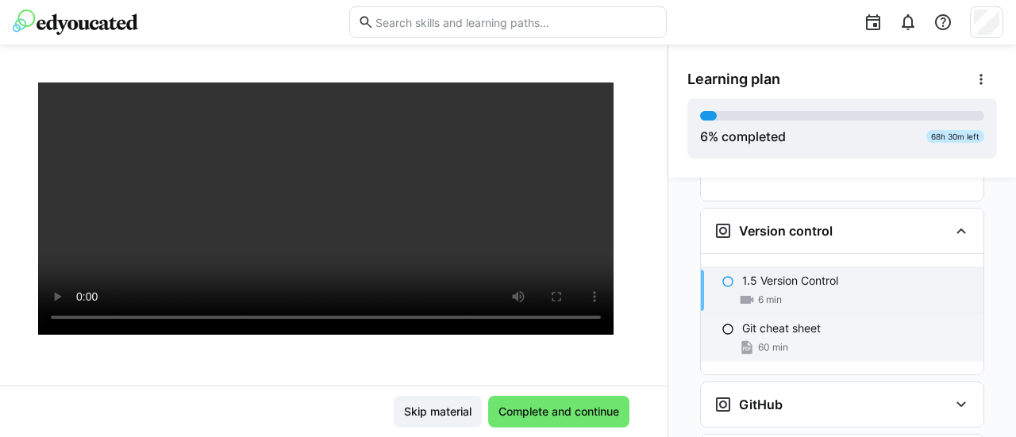
click at [797, 340] on div "60 min" at bounding box center [856, 348] width 229 height 16
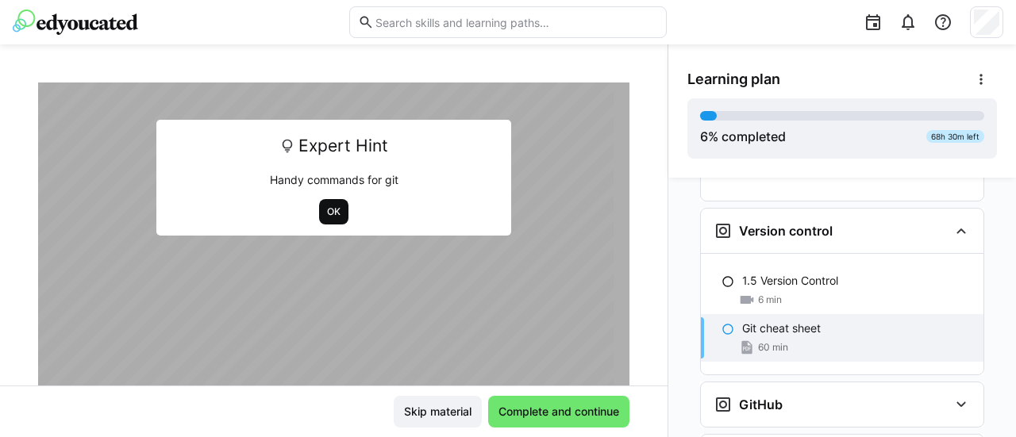
click at [325, 209] on span "OK" at bounding box center [333, 212] width 17 height 13
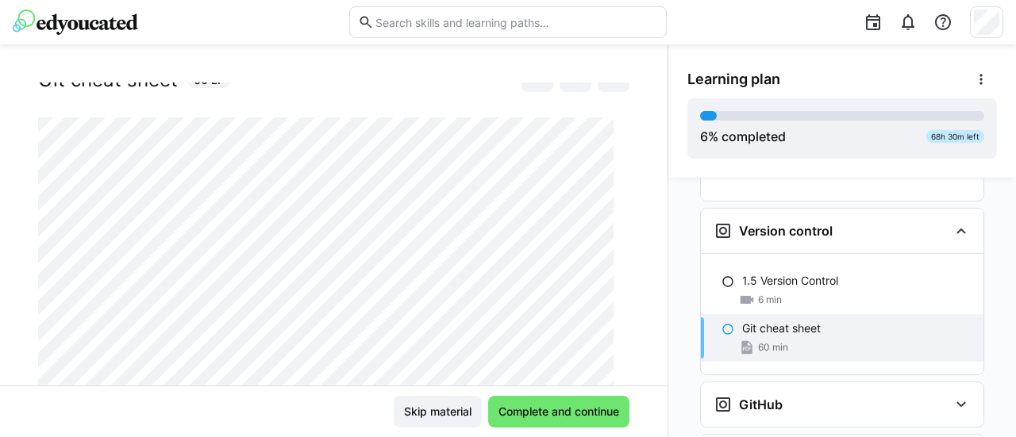
scroll to position [0, 0]
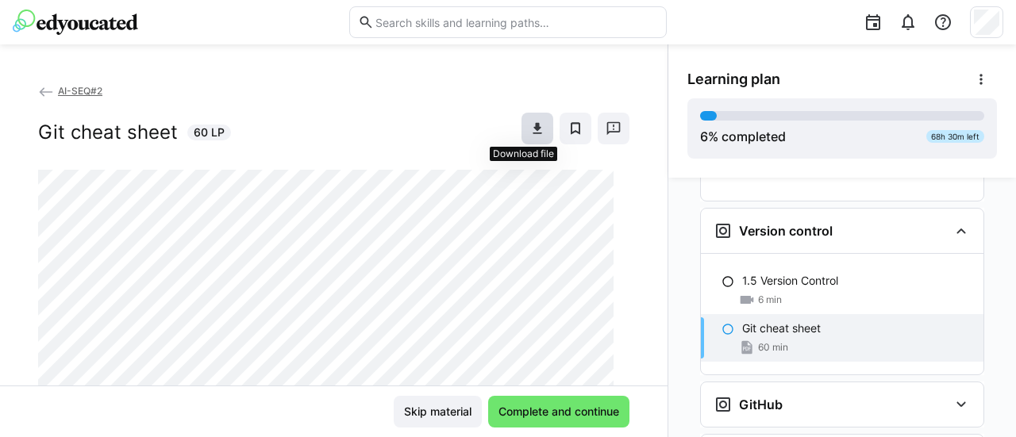
click at [529, 129] on eds-icon at bounding box center [537, 129] width 16 height 16
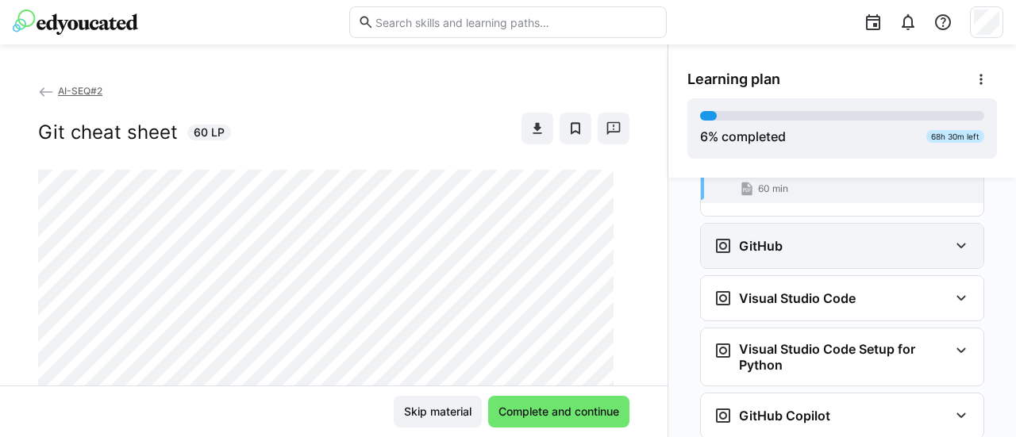
click at [919, 237] on div "GitHub" at bounding box center [831, 246] width 235 height 19
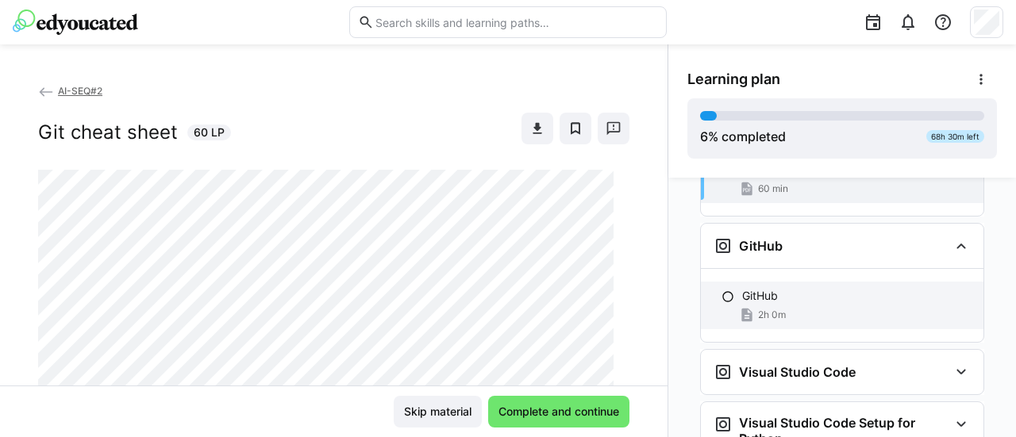
click at [758, 309] on span "2h 0m" at bounding box center [772, 315] width 28 height 13
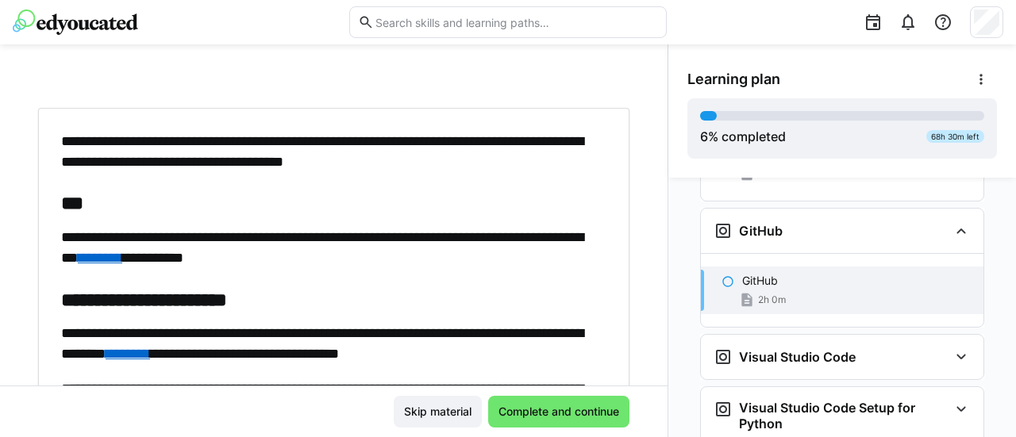
scroll to position [0, 0]
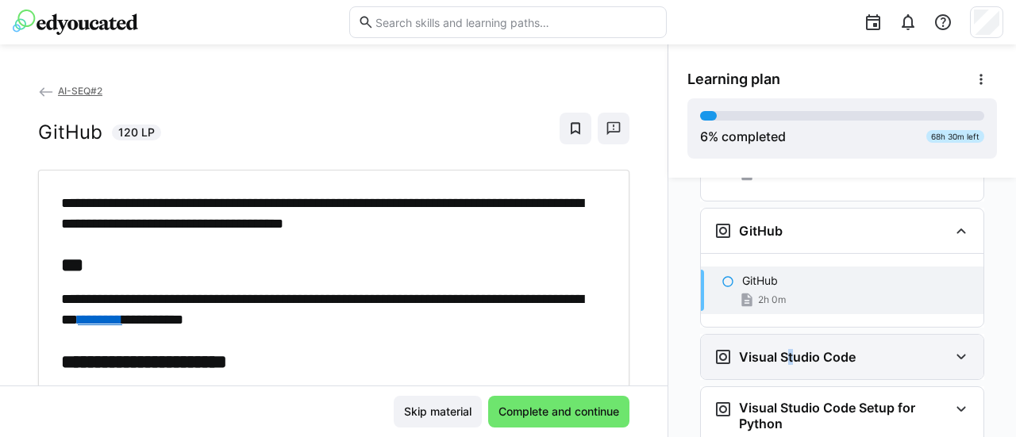
click at [776, 349] on h3 "Visual Studio Code" at bounding box center [797, 357] width 117 height 16
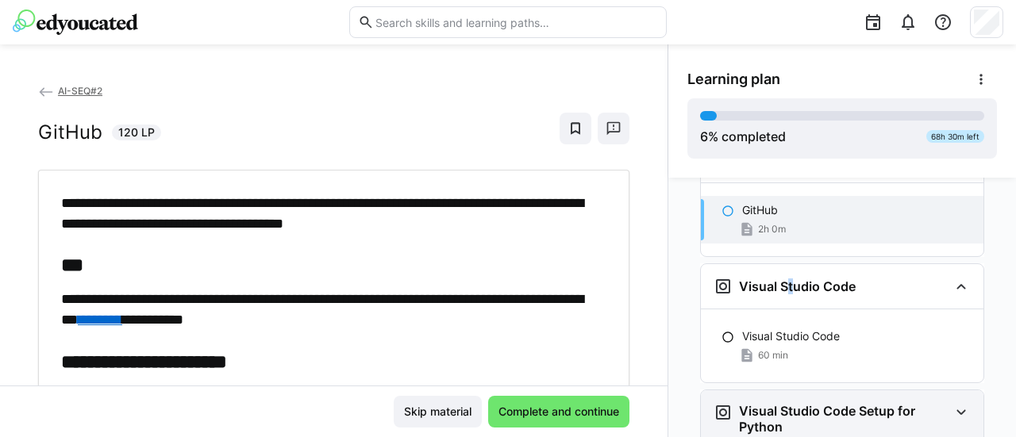
scroll to position [1176, 0]
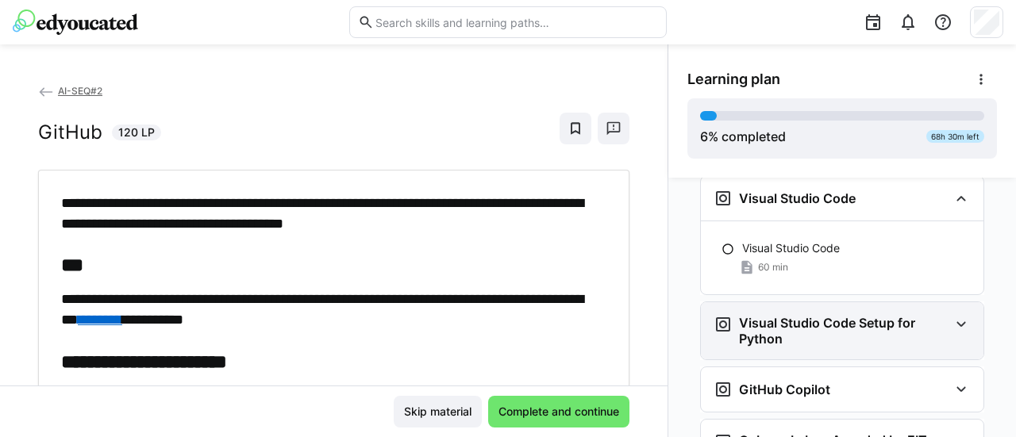
click at [939, 315] on h3 "Visual Studio Code Setup for Python" at bounding box center [844, 331] width 210 height 32
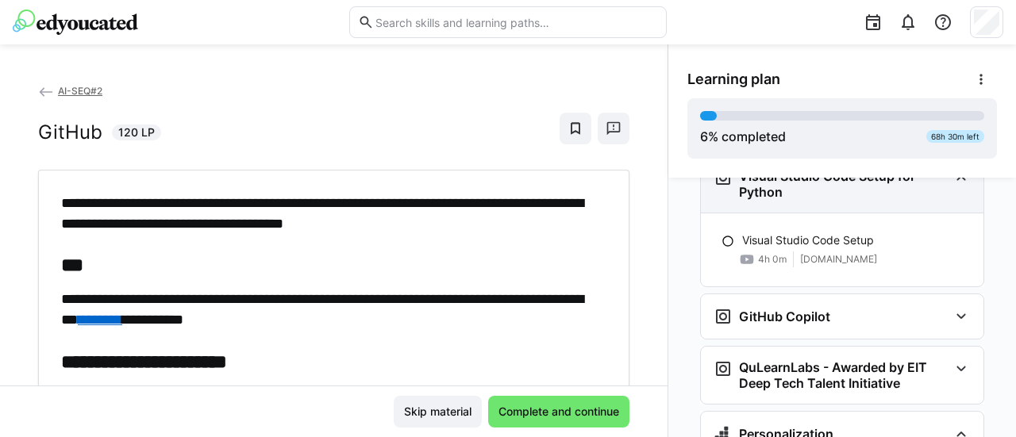
scroll to position [1334, 0]
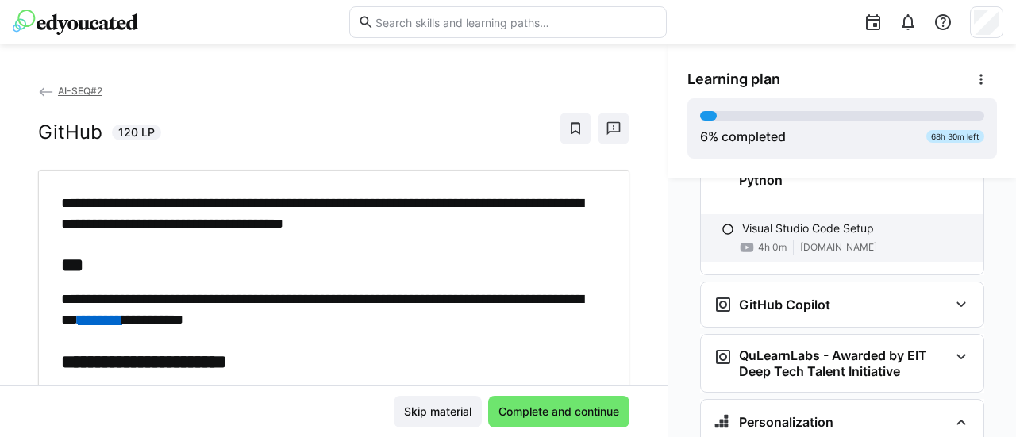
click at [875, 241] on span "[DOMAIN_NAME]" at bounding box center [838, 247] width 77 height 13
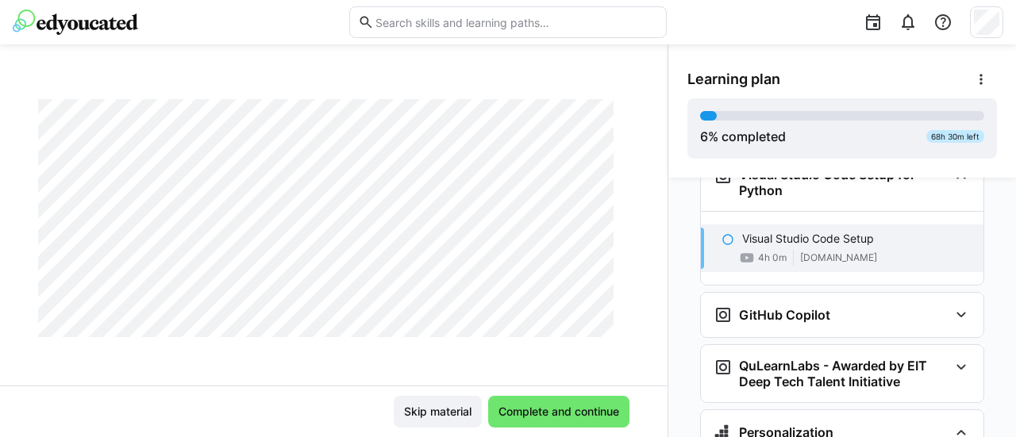
scroll to position [1348, 0]
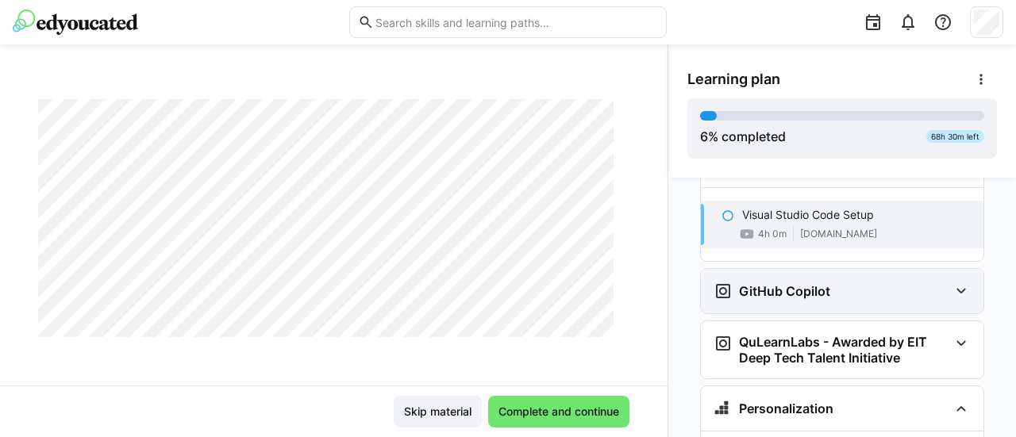
click at [933, 282] on div "GitHub Copilot" at bounding box center [831, 291] width 235 height 19
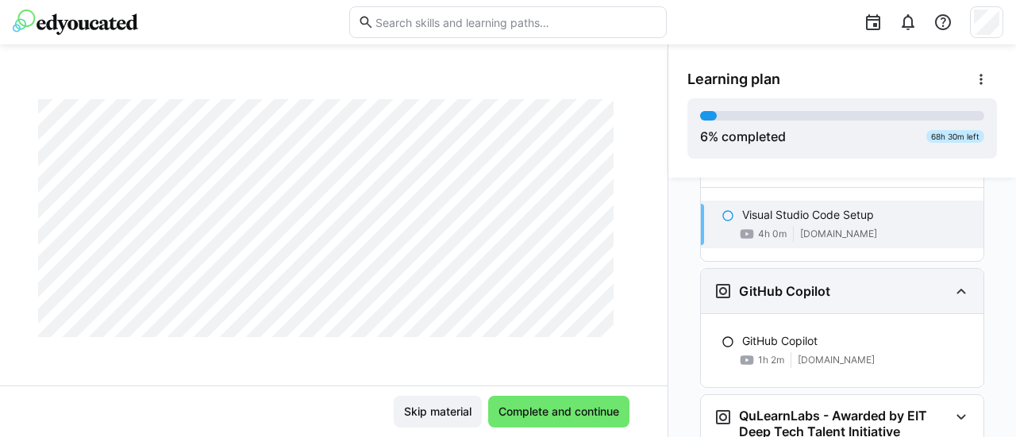
scroll to position [1427, 0]
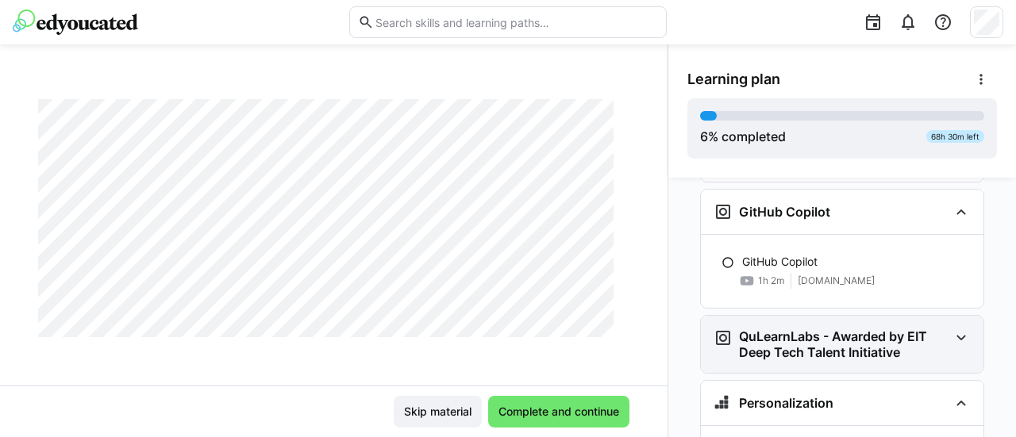
click at [941, 319] on div "QuLearnLabs - Awarded by EIT Deep Tech Talent Initiative" at bounding box center [842, 344] width 283 height 57
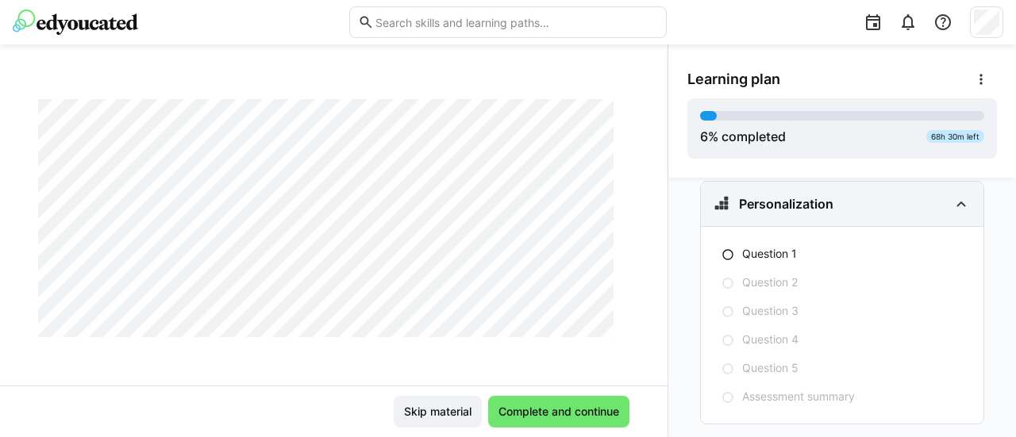
scroll to position [1719, 0]
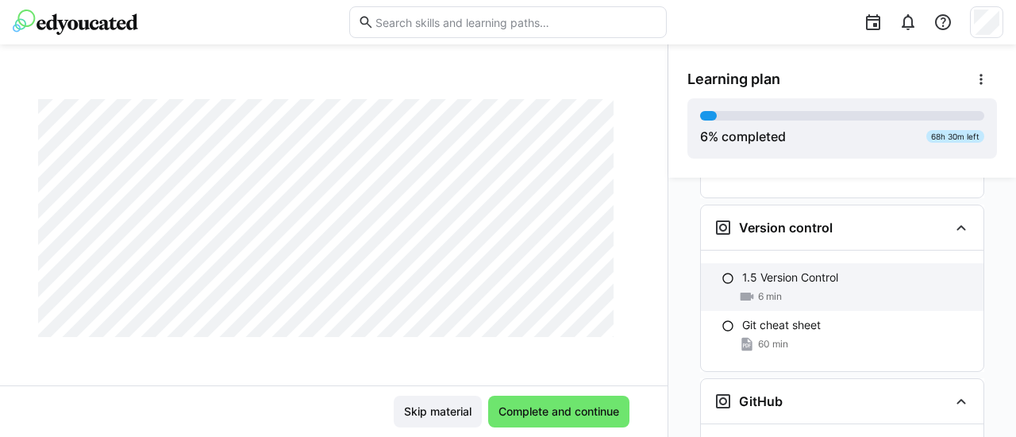
click at [770, 291] on span "6 min" at bounding box center [770, 297] width 24 height 13
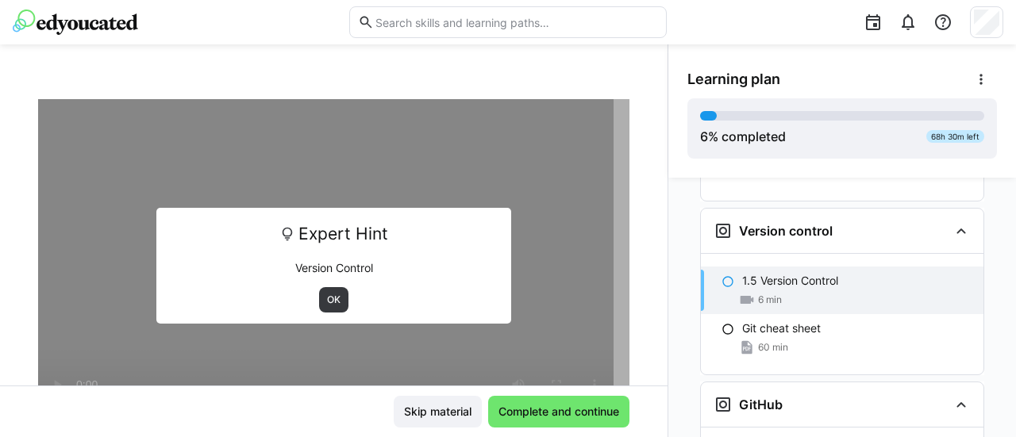
click at [347, 298] on div "OK" at bounding box center [333, 299] width 333 height 25
click at [330, 298] on span "OK" at bounding box center [333, 300] width 17 height 13
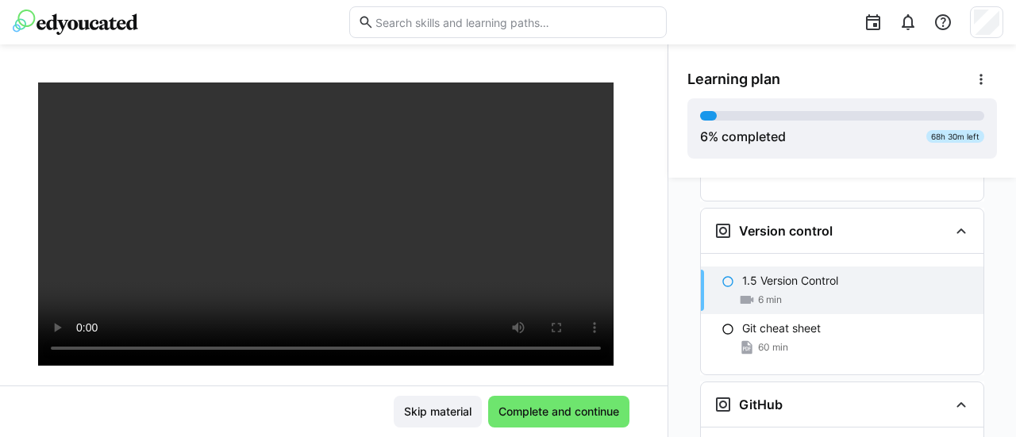
scroll to position [150, 0]
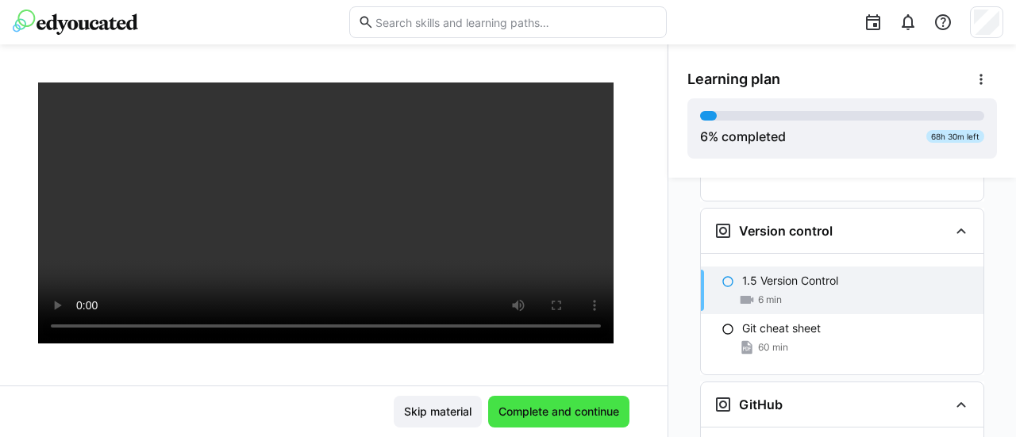
click at [538, 409] on span "Complete and continue" at bounding box center [558, 412] width 125 height 16
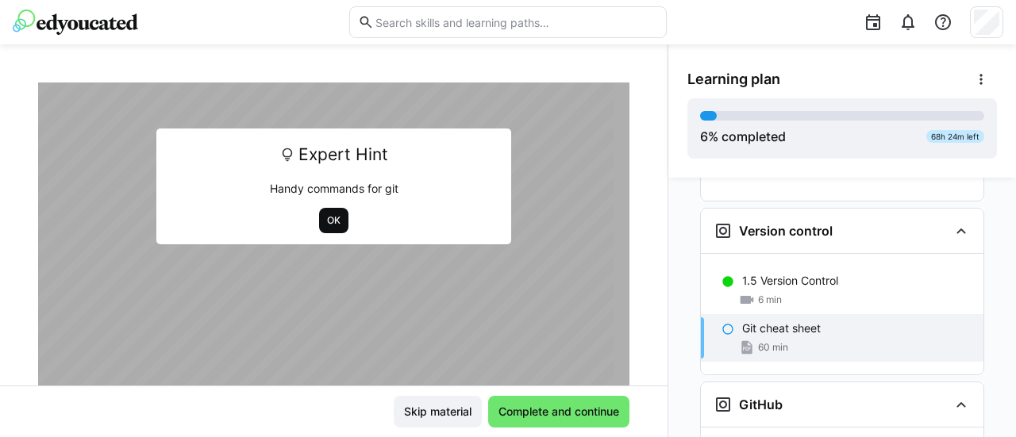
click at [335, 214] on span "OK" at bounding box center [333, 220] width 29 height 25
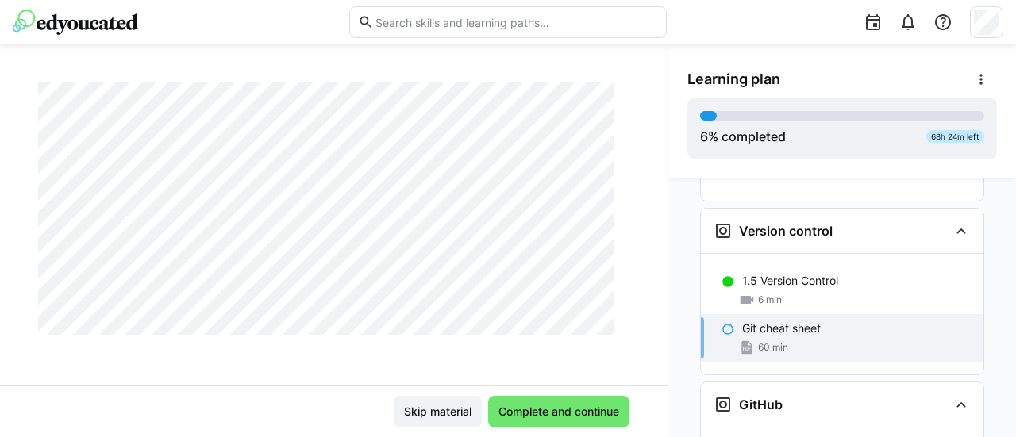
scroll to position [1287, 0]
click at [591, 414] on span "Complete and continue" at bounding box center [558, 412] width 125 height 16
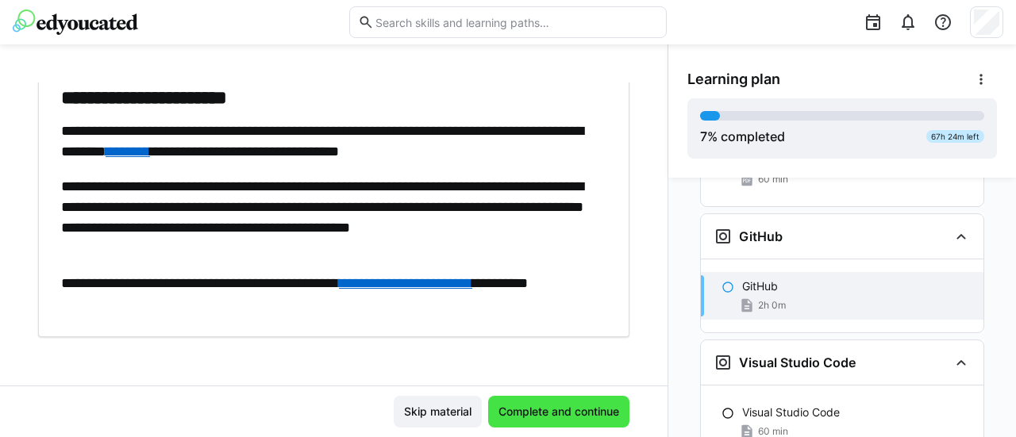
scroll to position [1017, 0]
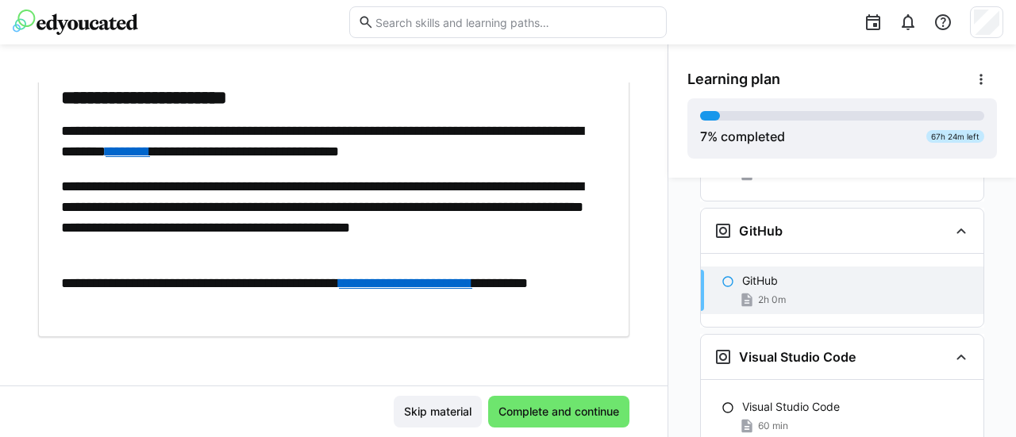
click at [472, 283] on link "**********" at bounding box center [405, 283] width 133 height 14
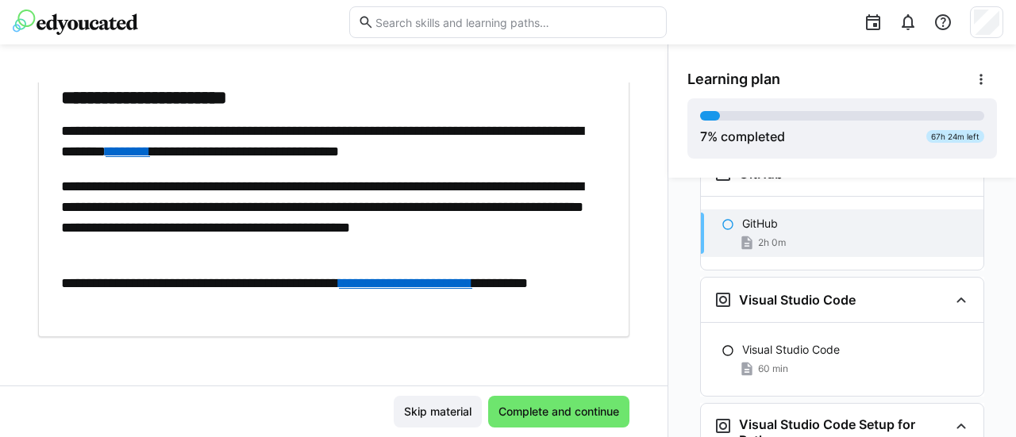
scroll to position [1096, 0]
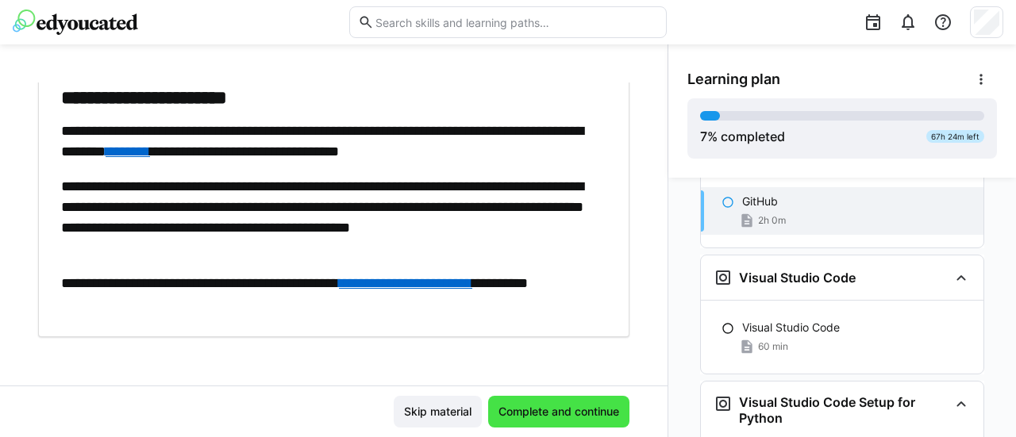
click at [591, 412] on span "Complete and continue" at bounding box center [558, 412] width 125 height 16
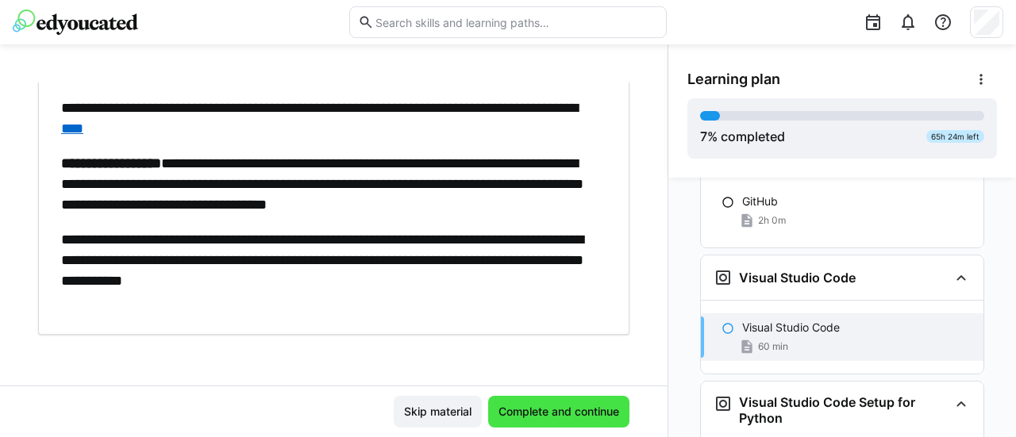
scroll to position [1142, 0]
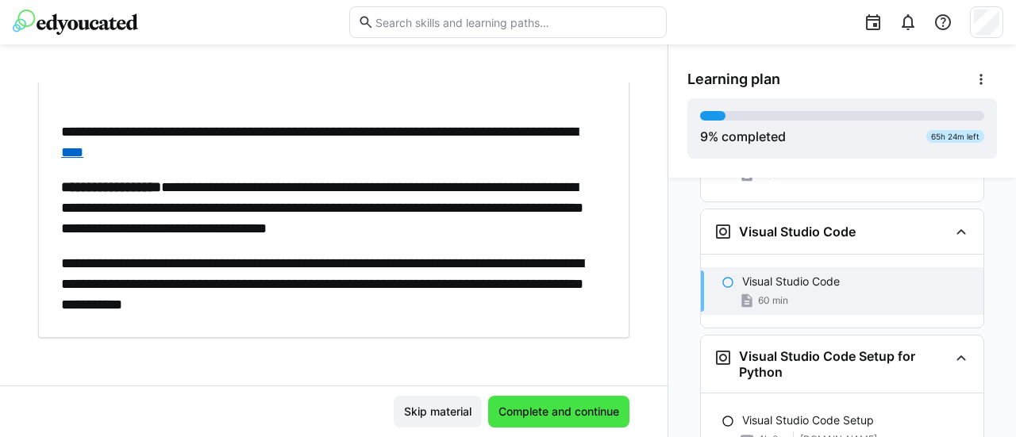
click at [566, 415] on span "Complete and continue" at bounding box center [558, 412] width 125 height 16
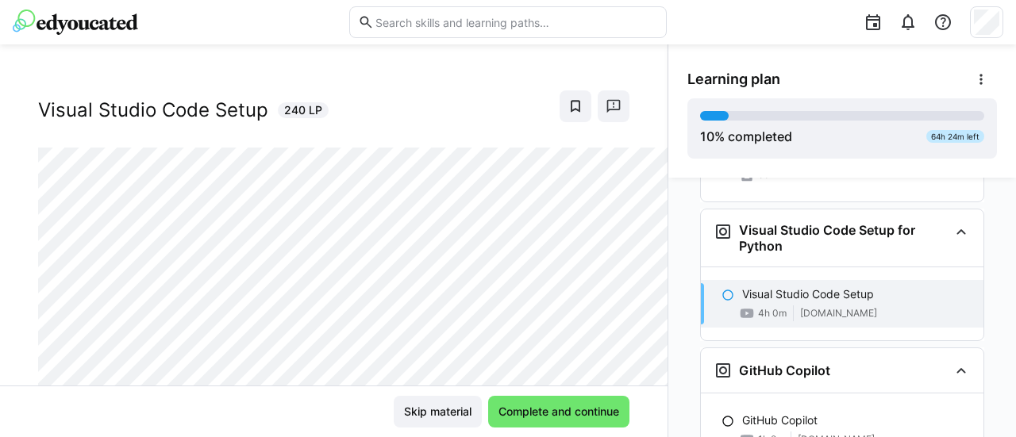
scroll to position [71, 0]
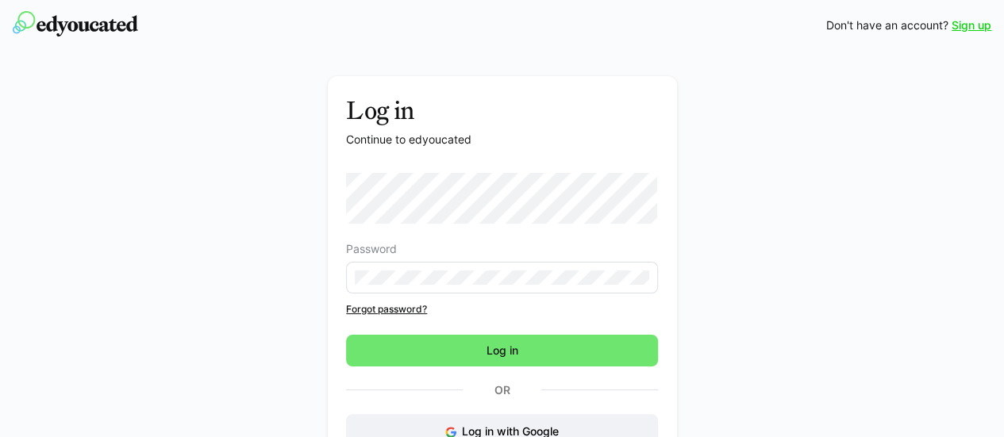
click at [506, 287] on eds-input at bounding box center [502, 278] width 312 height 32
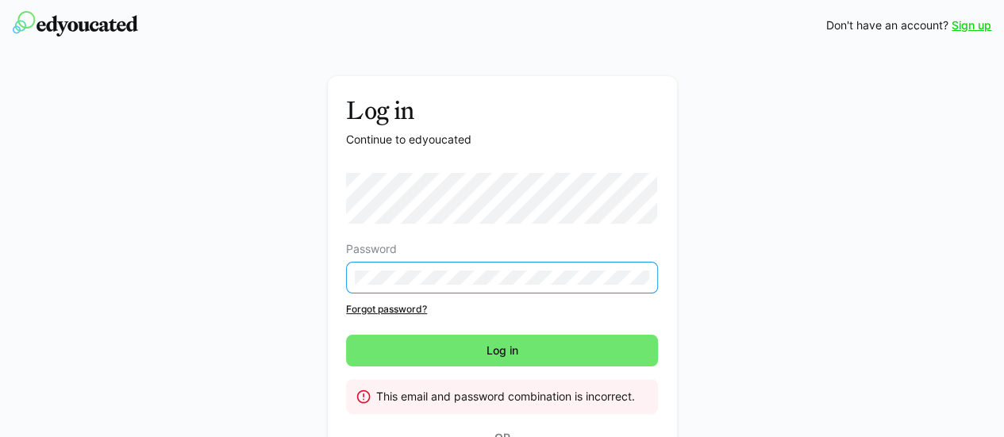
drag, startPoint x: 548, startPoint y: 263, endPoint x: 301, endPoint y: 298, distance: 249.4
click at [301, 298] on div "Log in Continue to edyoucated Password Forgot password? Log in This email and p…" at bounding box center [502, 336] width 895 height 521
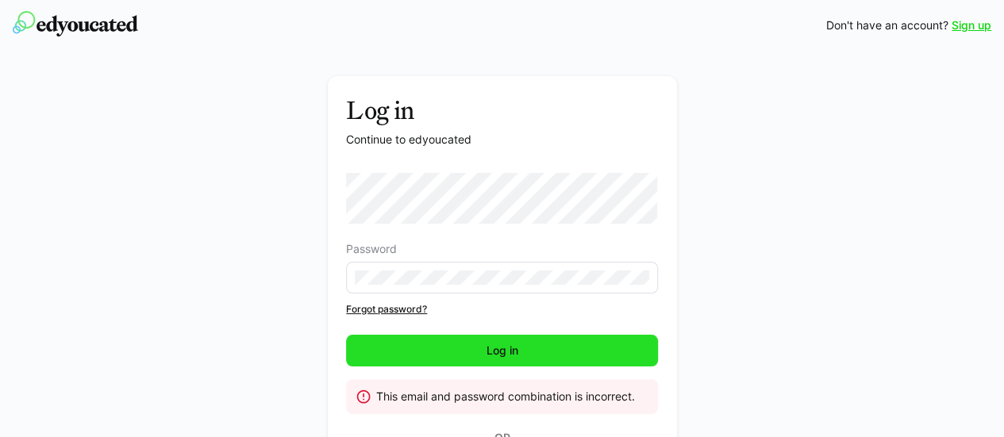
click at [571, 353] on span "Log in" at bounding box center [502, 351] width 312 height 32
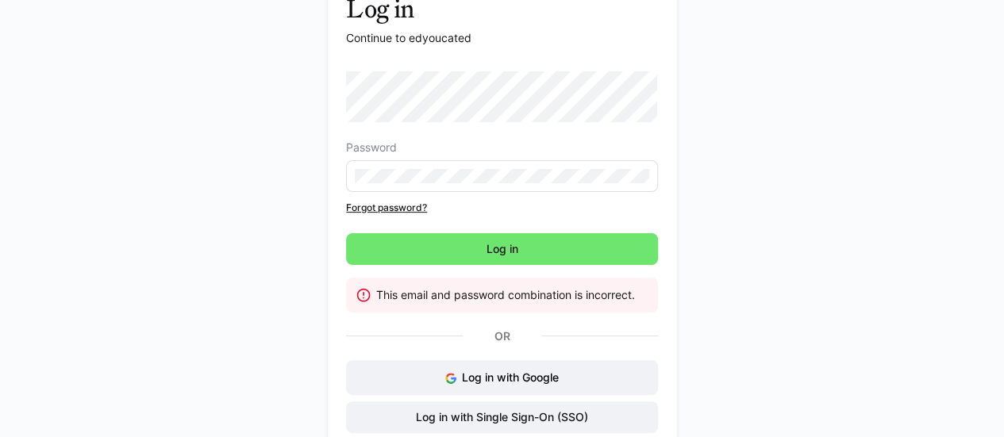
scroll to position [79, 0]
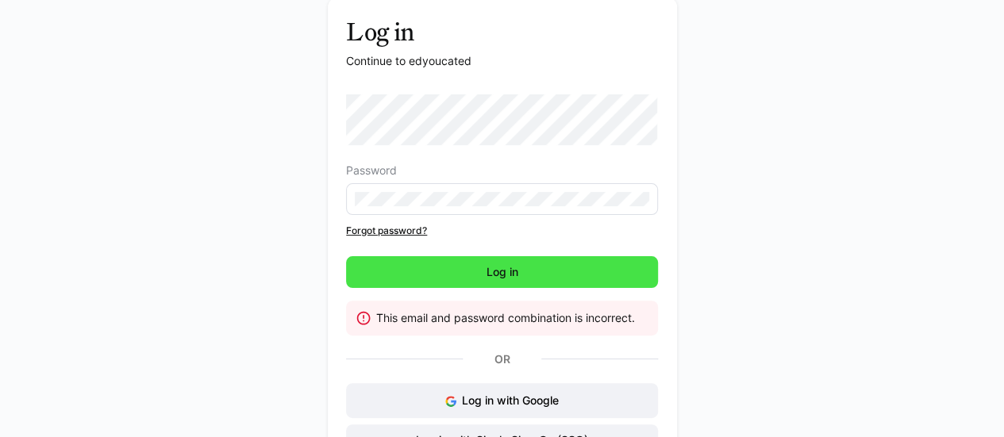
click at [489, 267] on span "Log in" at bounding box center [502, 272] width 37 height 16
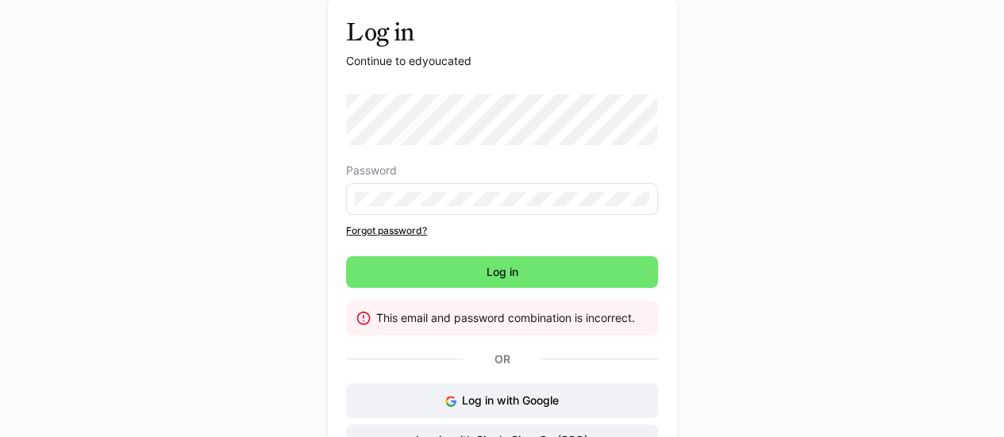
click at [119, 173] on div "Log in Continue to edyoucated Password Forgot password? Log in This email and p…" at bounding box center [502, 258] width 895 height 521
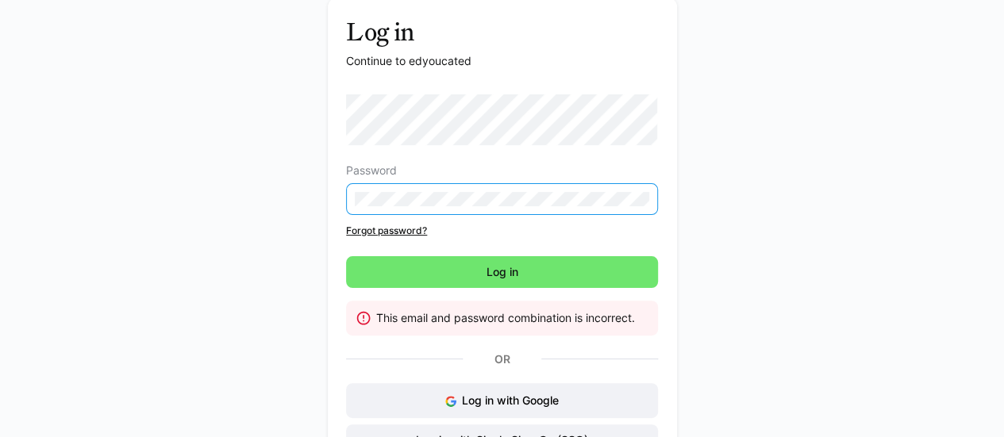
click at [256, 252] on div "Log in Continue to edyoucated Password Forgot password? Log in This email and p…" at bounding box center [502, 258] width 895 height 521
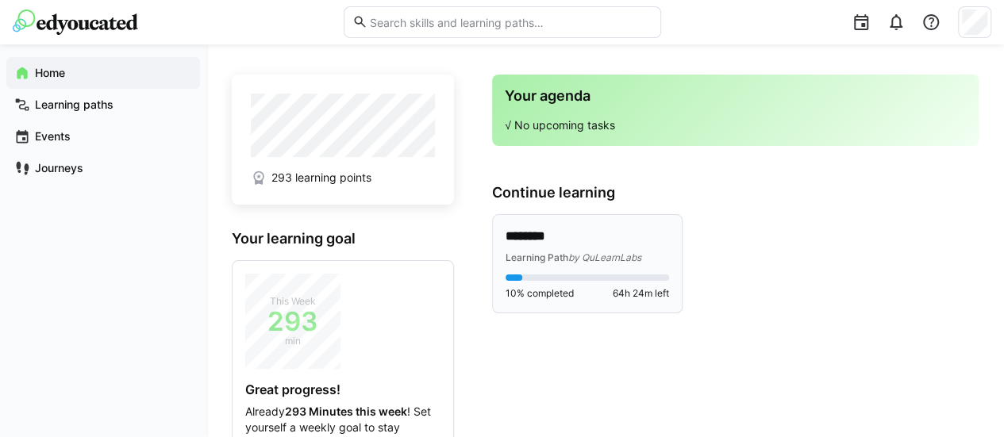
click at [613, 244] on p "********" at bounding box center [588, 237] width 164 height 18
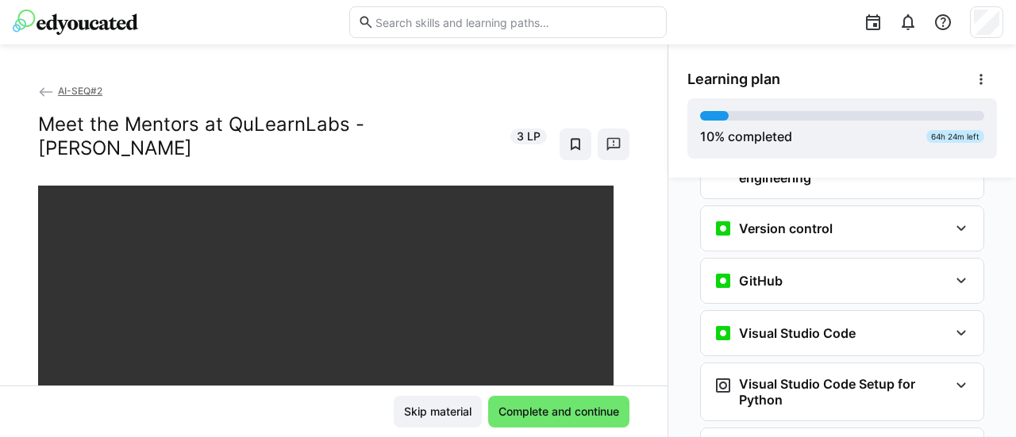
scroll to position [525, 0]
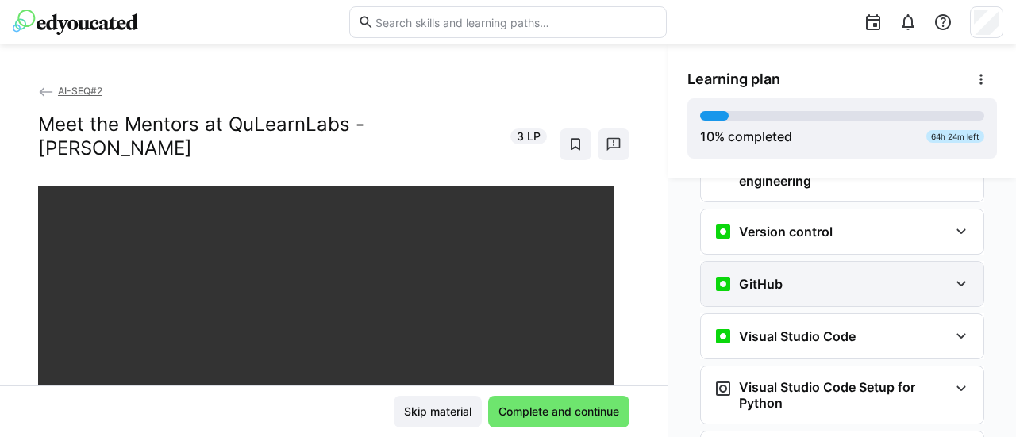
click at [927, 275] on div "GitHub" at bounding box center [831, 284] width 235 height 19
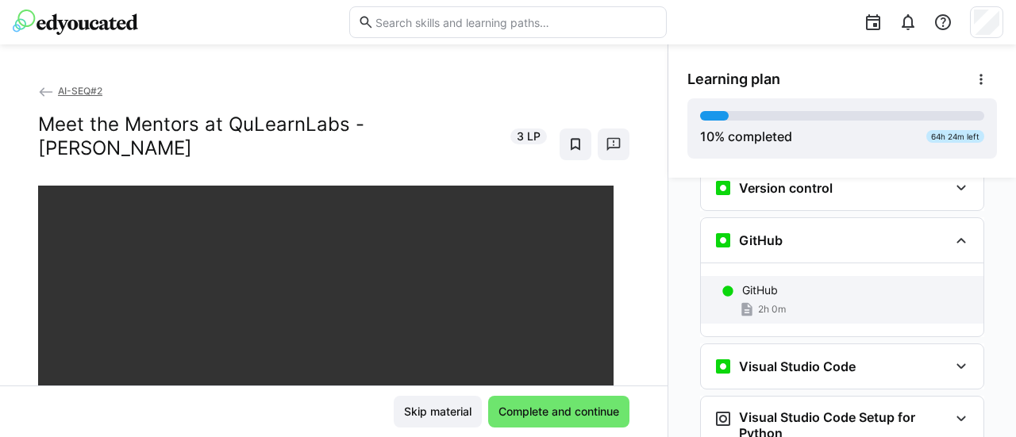
scroll to position [605, 0]
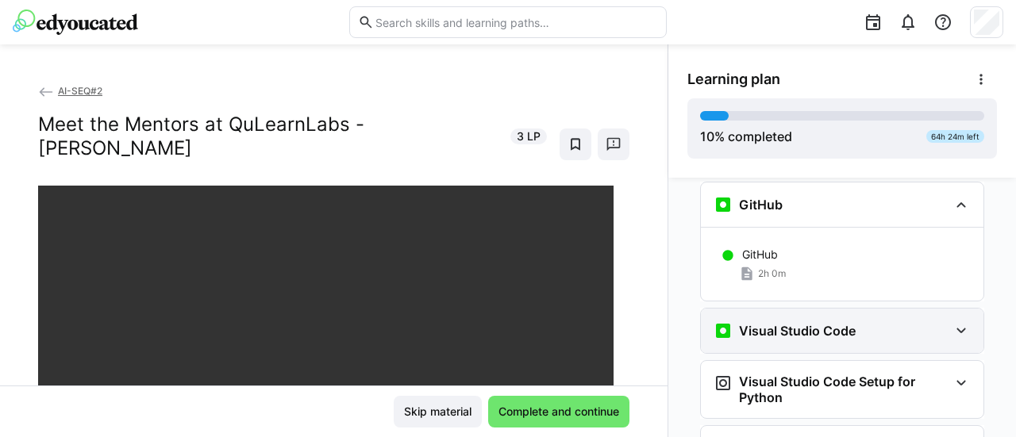
click at [954, 321] on eds-icon at bounding box center [961, 330] width 19 height 19
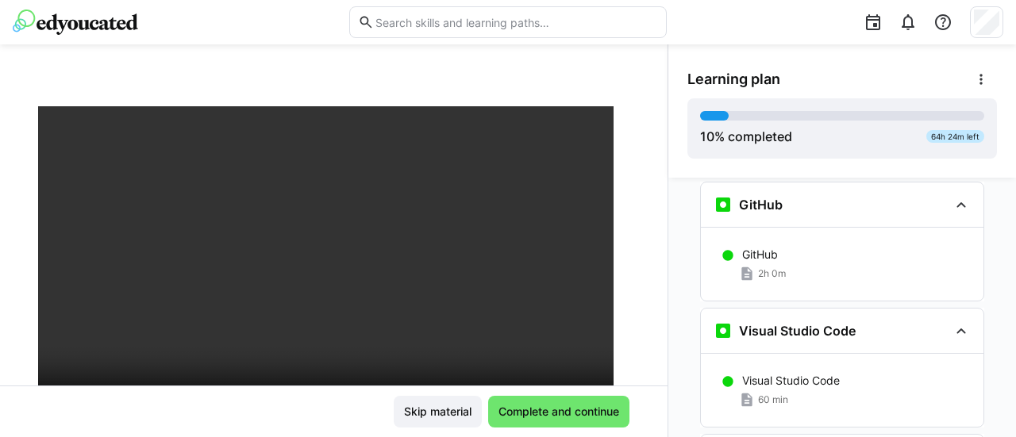
scroll to position [764, 0]
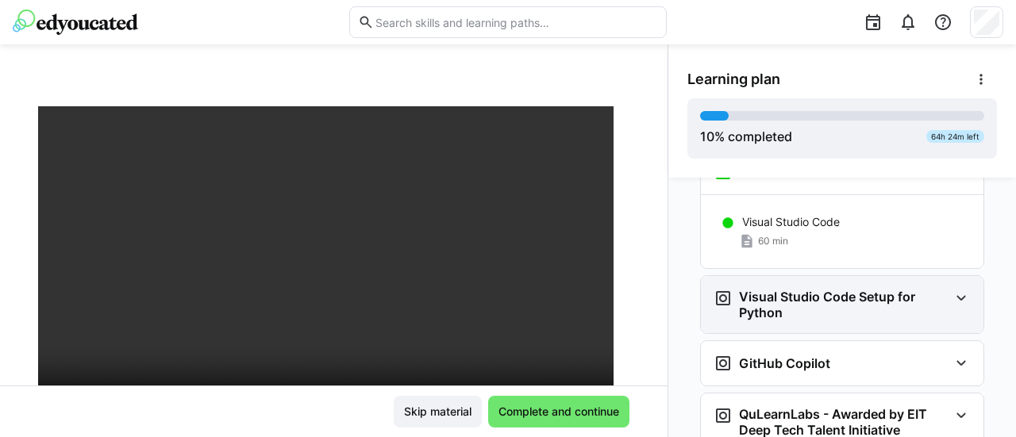
click at [964, 276] on div "Visual Studio Code Setup for Python" at bounding box center [842, 304] width 283 height 57
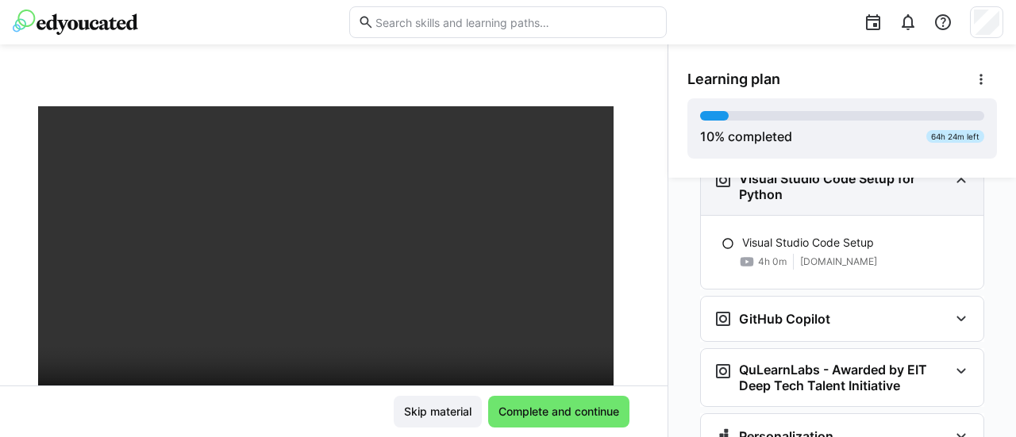
scroll to position [919, 0]
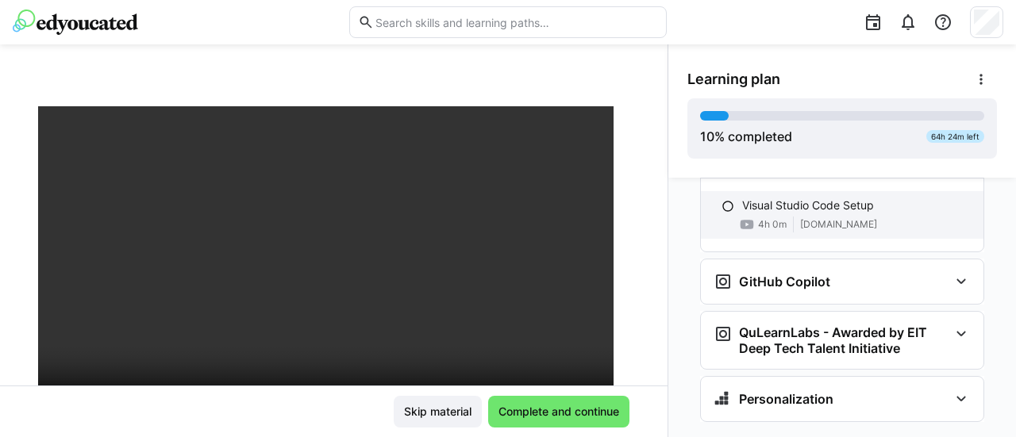
click at [786, 204] on div "Visual Studio Code Setup 4h 0m [DOMAIN_NAME]" at bounding box center [842, 215] width 283 height 48
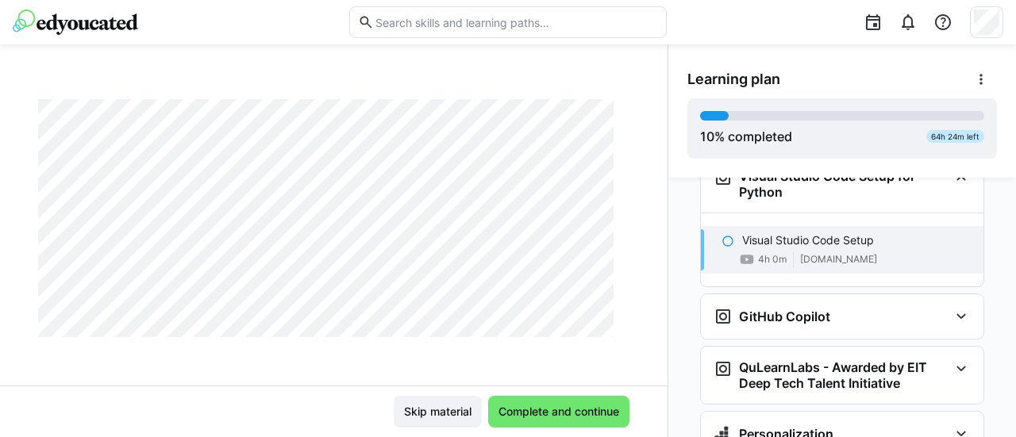
scroll to position [910, 0]
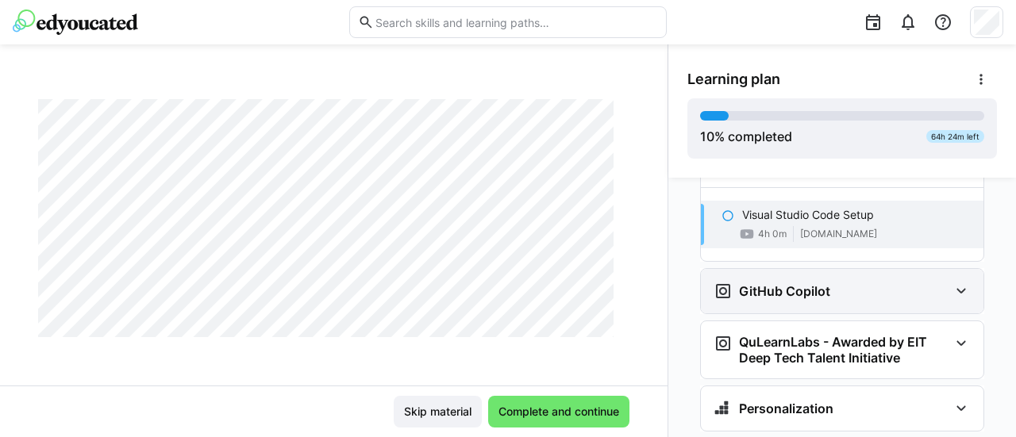
click at [955, 282] on eds-icon at bounding box center [961, 291] width 19 height 19
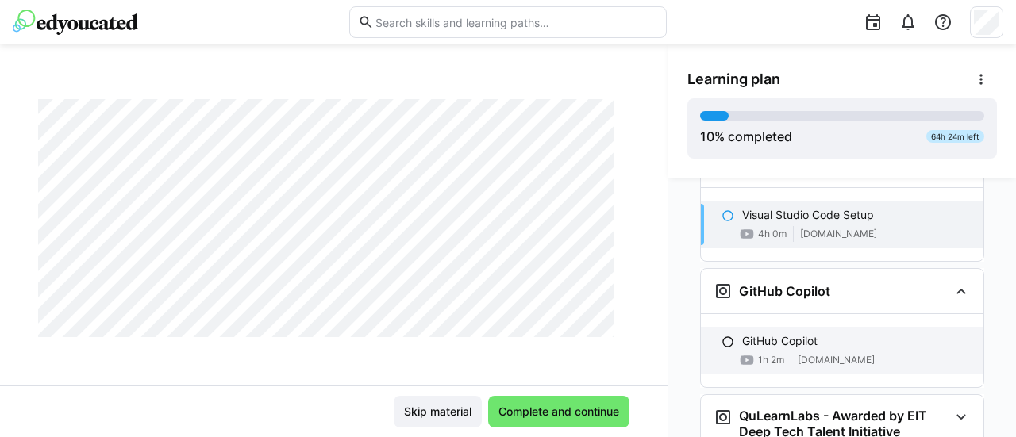
click at [742, 333] on p "GitHub Copilot" at bounding box center [779, 341] width 75 height 16
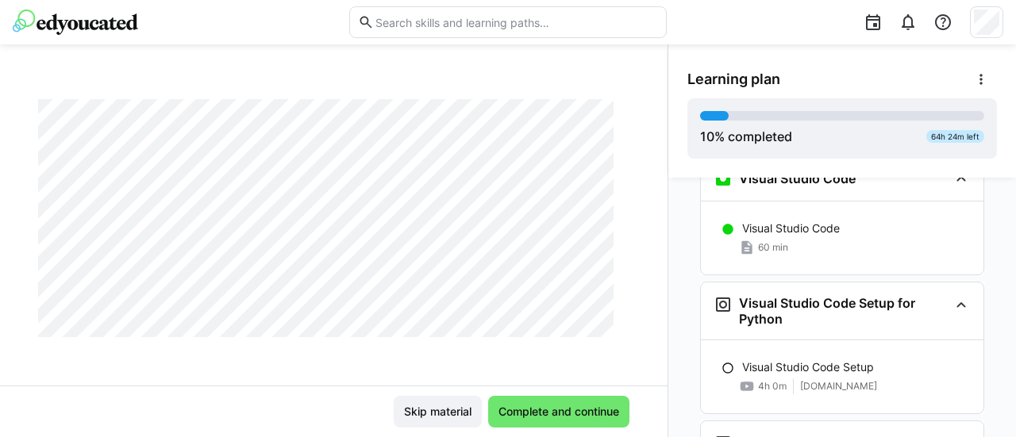
scroll to position [835, 0]
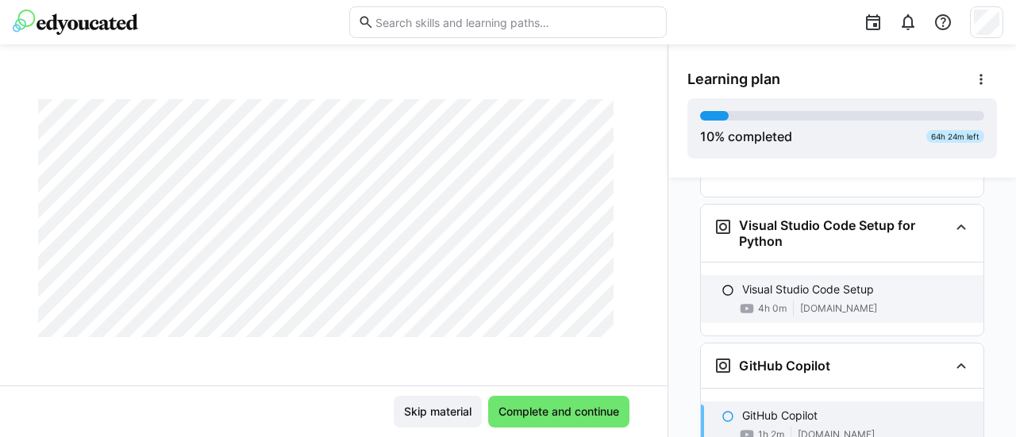
click at [783, 282] on p "Visual Studio Code Setup" at bounding box center [808, 290] width 132 height 16
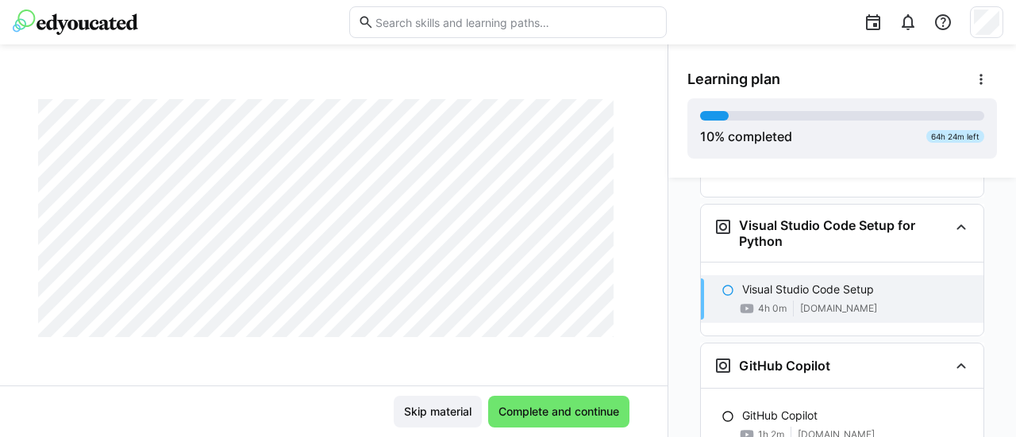
scroll to position [830, 0]
